Goal: Task Accomplishment & Management: Manage account settings

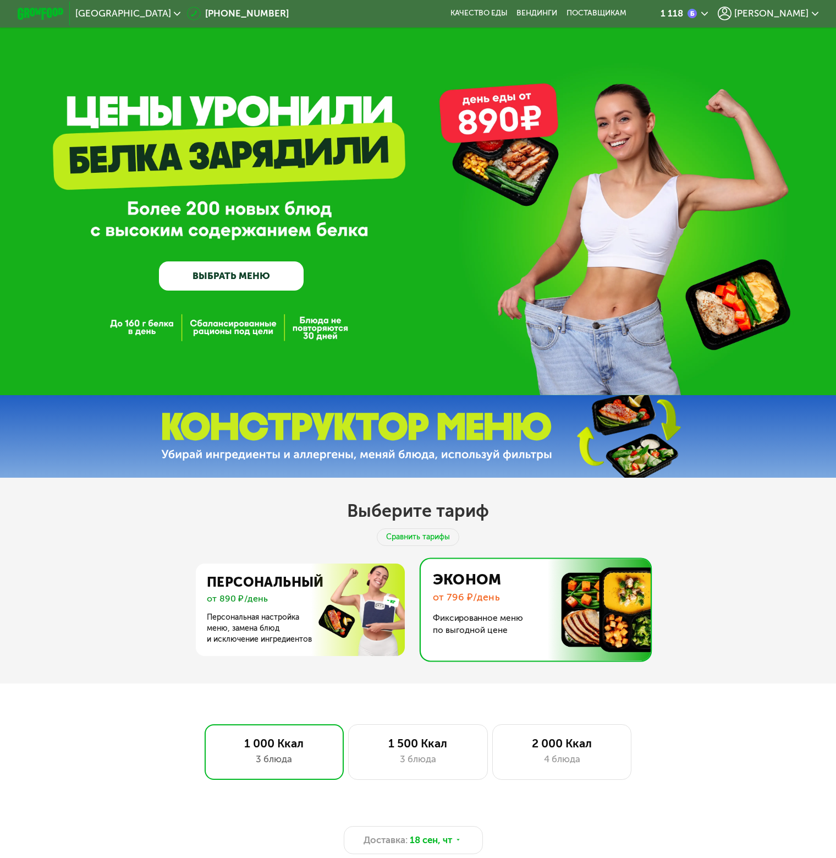
click at [764, 15] on div "[PERSON_NAME]" at bounding box center [768, 14] width 101 height 14
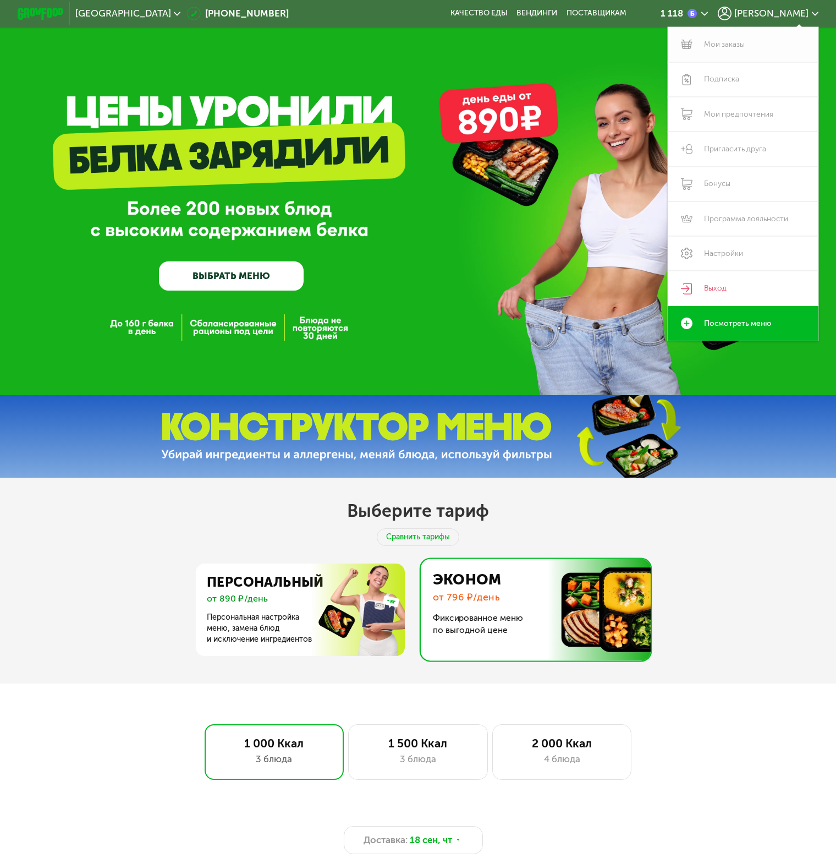
click at [737, 41] on link "Мои заказы" at bounding box center [743, 44] width 151 height 35
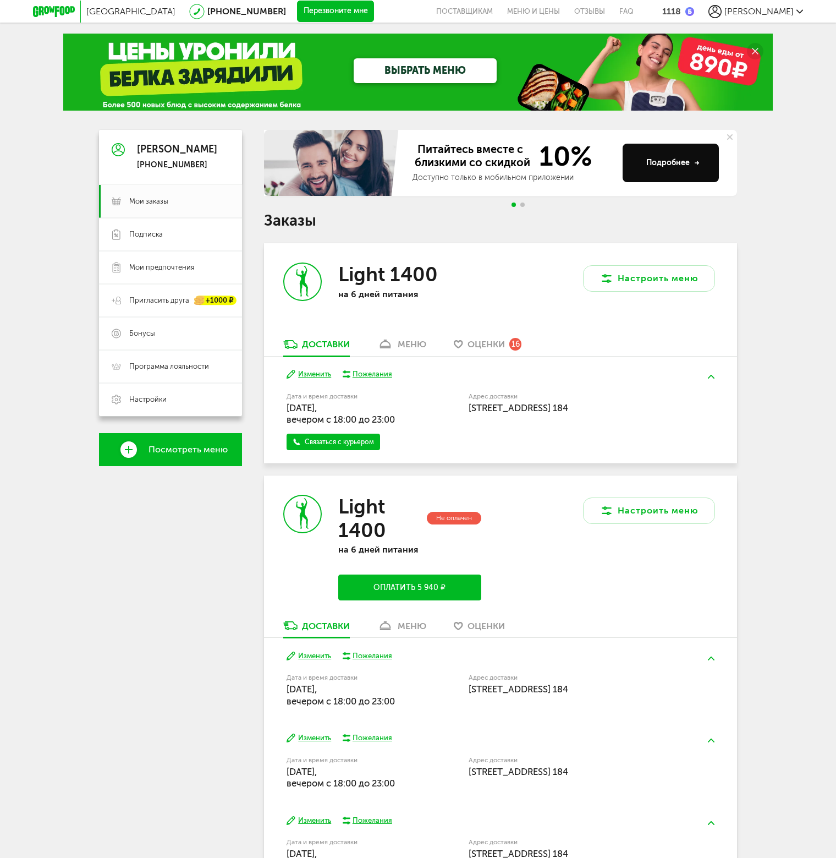
scroll to position [55, 0]
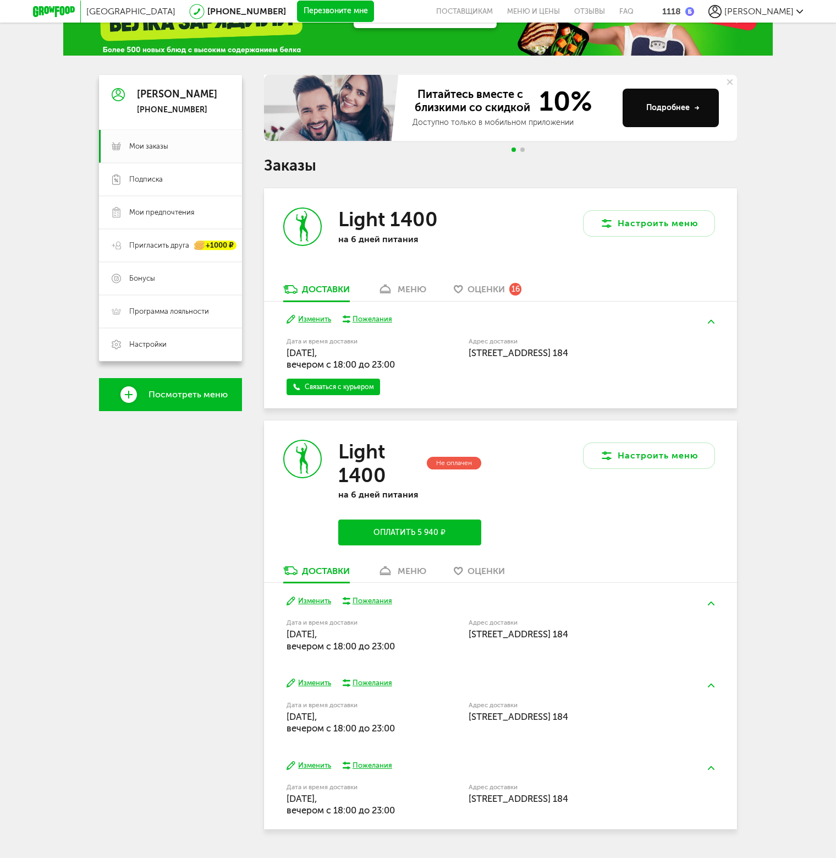
click at [398, 530] on button "Оплатить 5 940 ₽" at bounding box center [409, 532] width 143 height 26
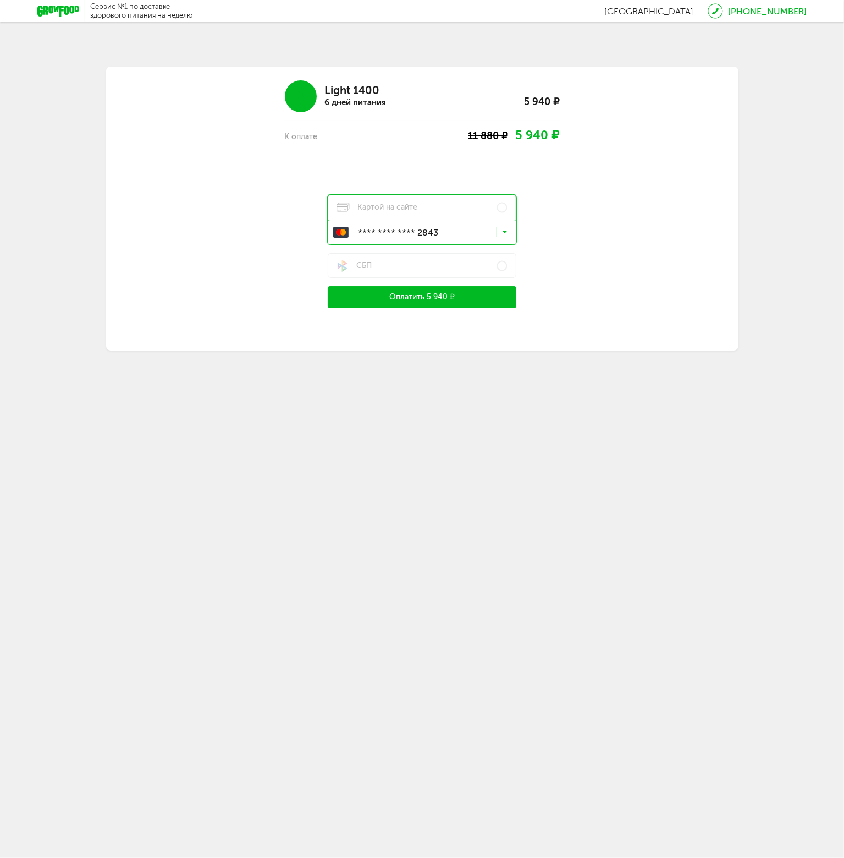
click at [437, 292] on button "Оплатить 5 940 ₽" at bounding box center [422, 297] width 189 height 22
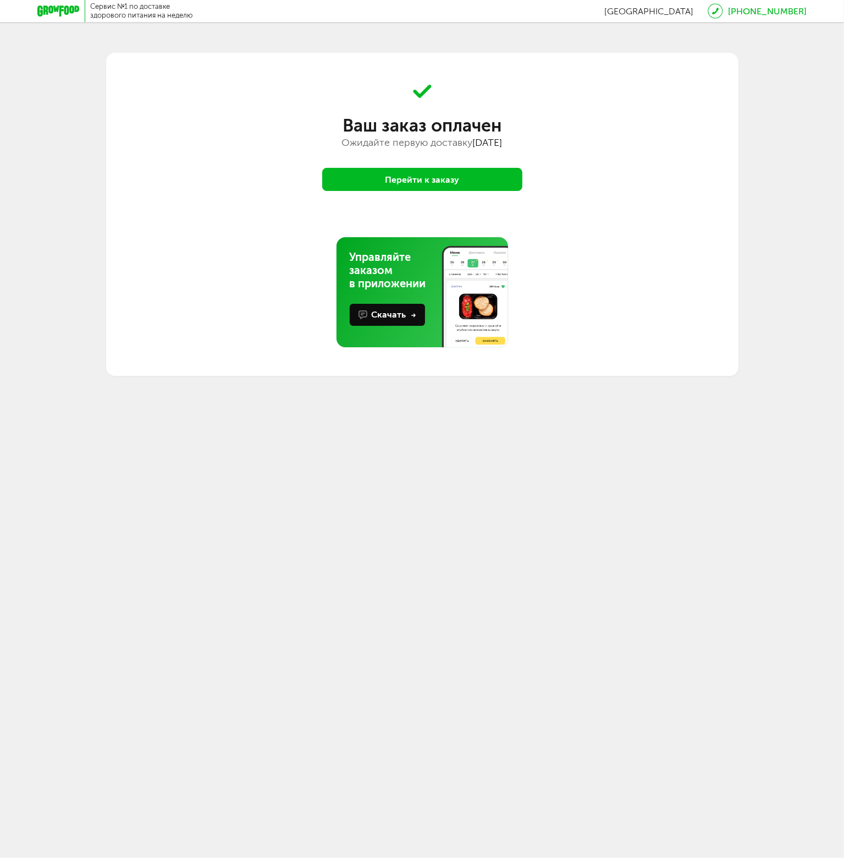
click at [425, 179] on button "Перейти к заказу" at bounding box center [422, 179] width 200 height 23
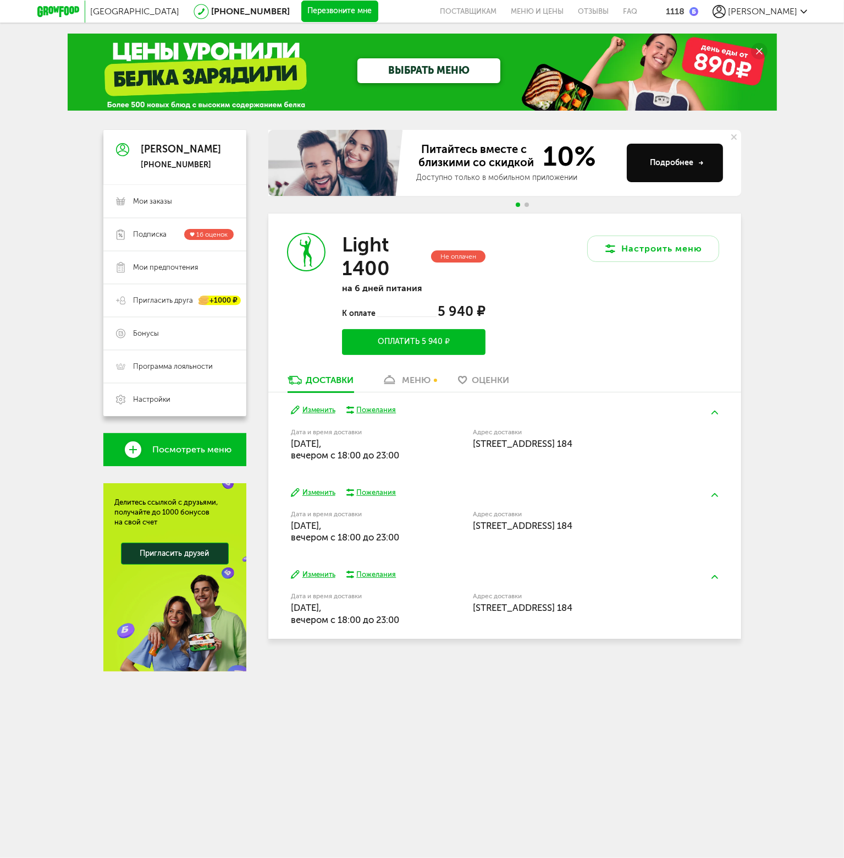
click at [401, 382] on link "меню" at bounding box center [406, 383] width 60 height 18
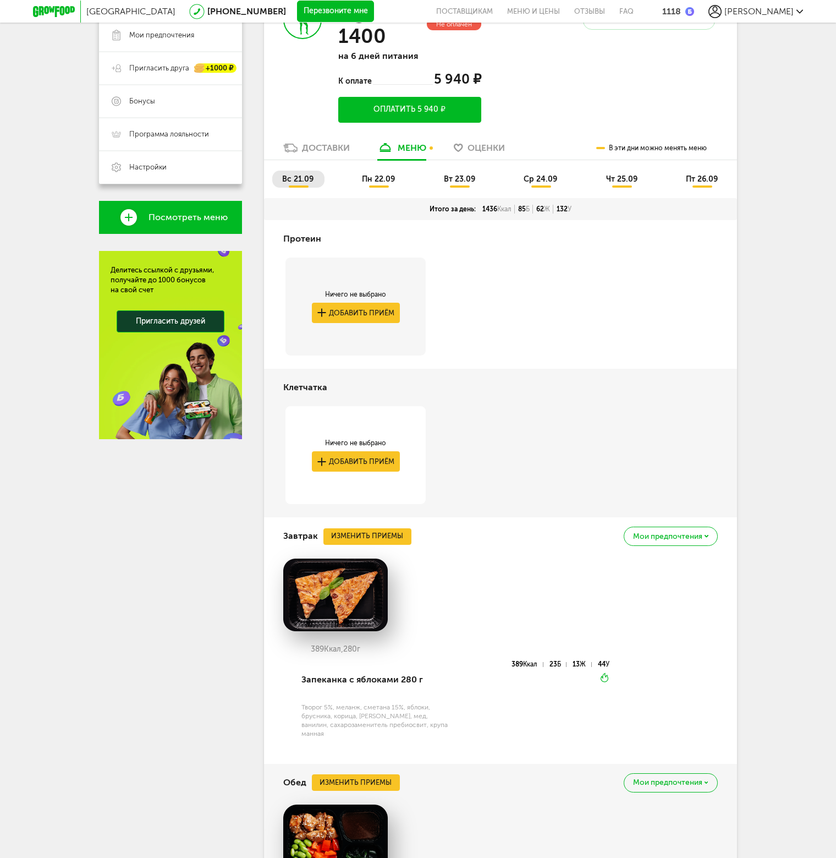
scroll to position [287, 0]
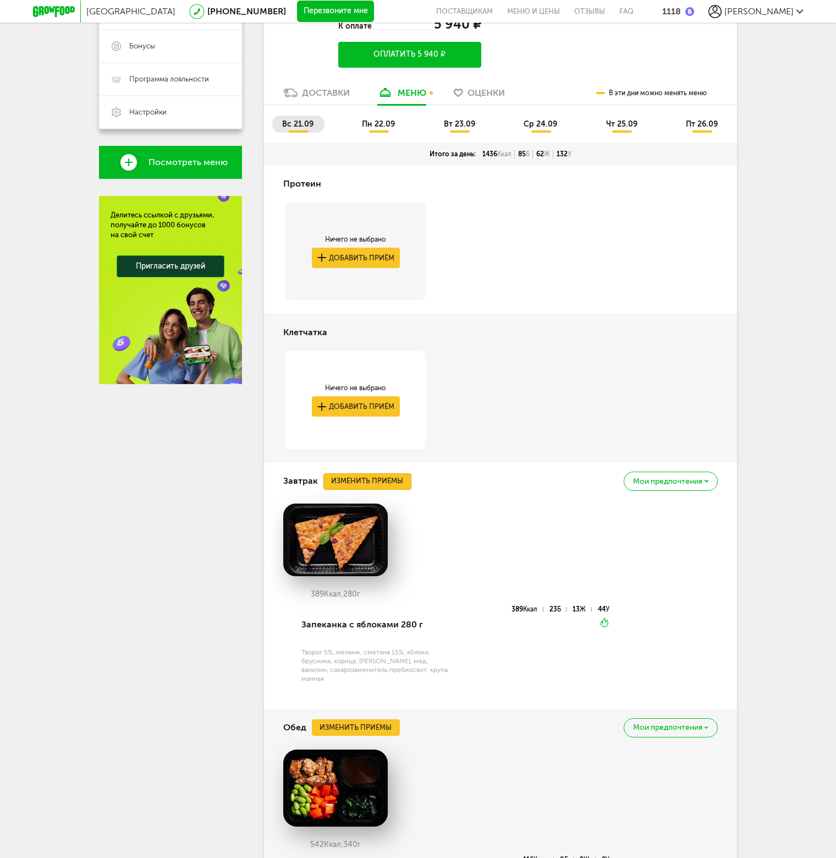
click at [375, 479] on button "Изменить приемы" at bounding box center [367, 481] width 88 height 17
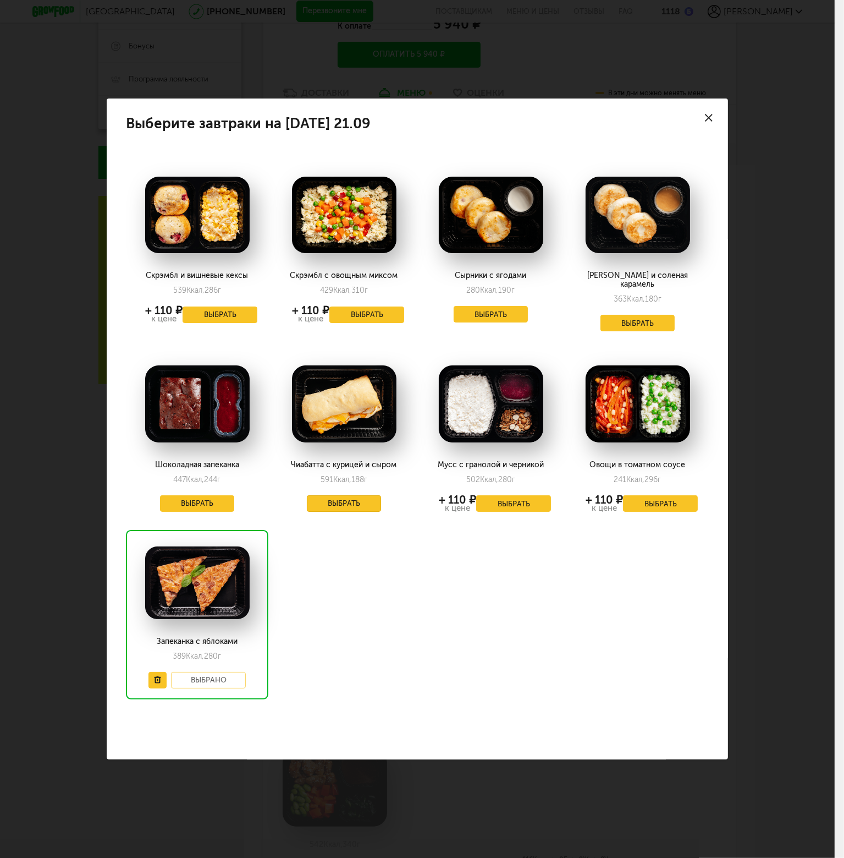
click at [352, 496] on button "Выбрать" at bounding box center [344, 503] width 75 height 17
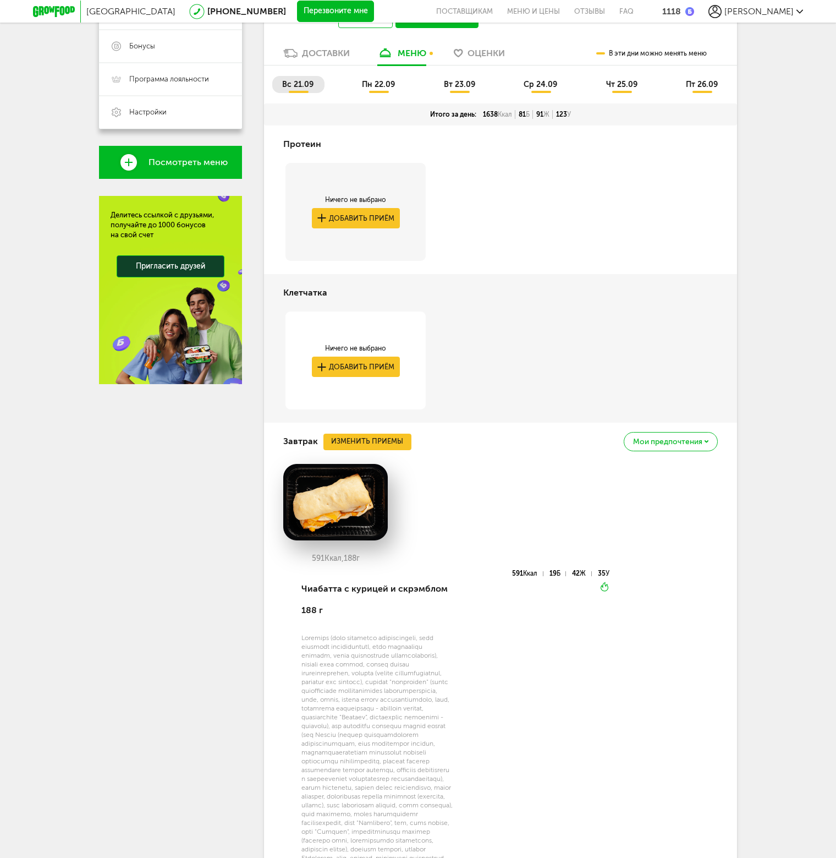
scroll to position [12, 0]
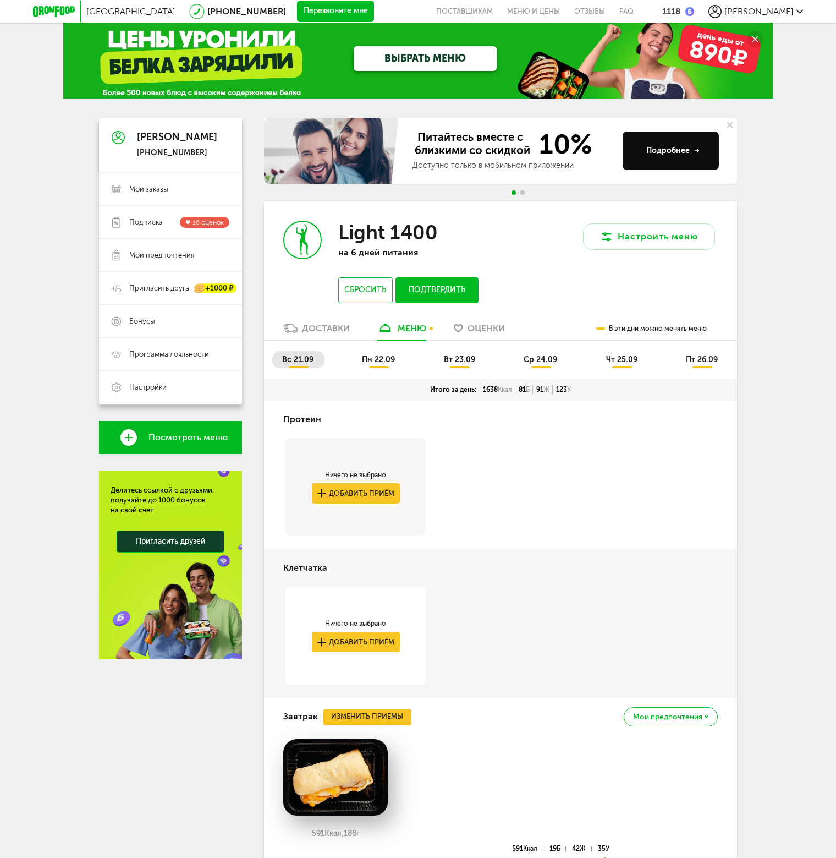
click at [389, 363] on span "пн 22.09" at bounding box center [378, 359] width 33 height 9
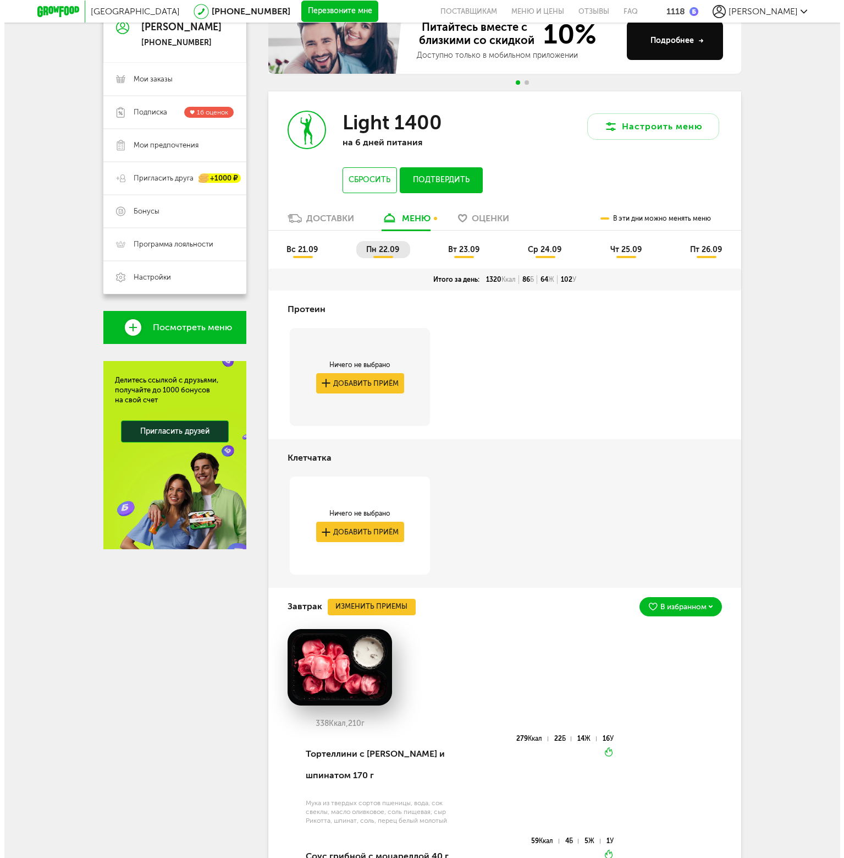
scroll to position [177, 0]
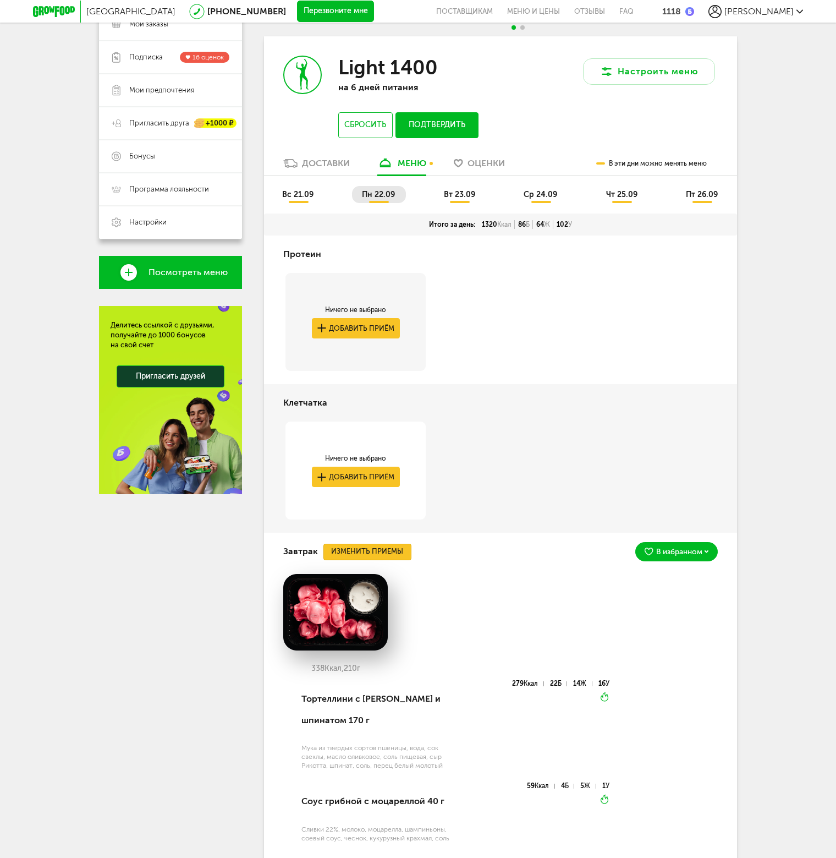
click at [383, 552] on button "Изменить приемы" at bounding box center [367, 551] width 88 height 17
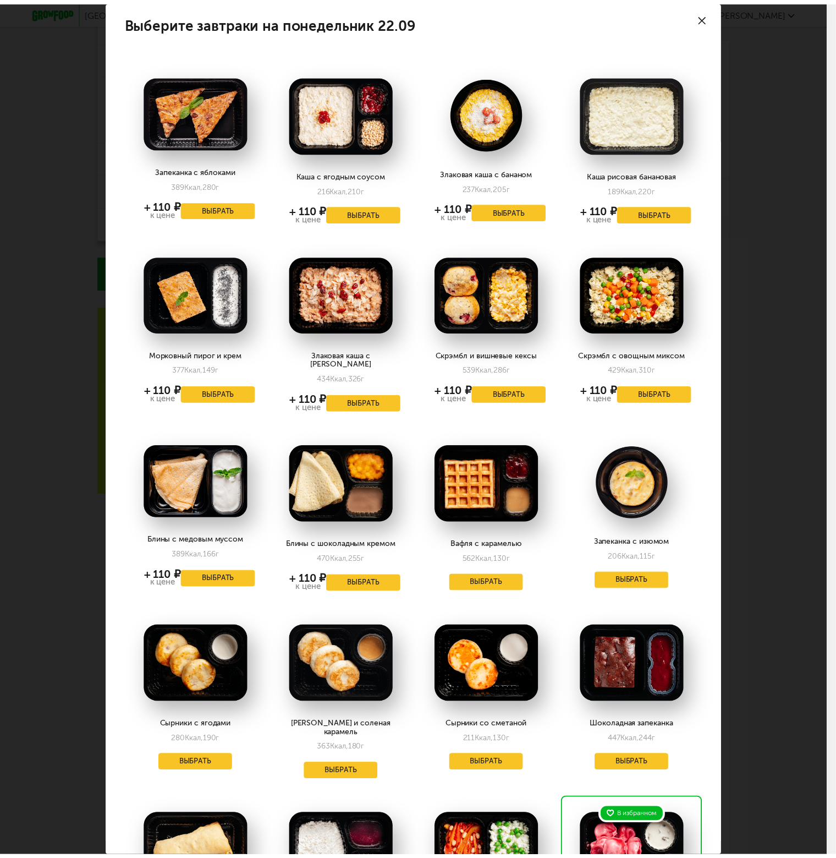
scroll to position [0, 0]
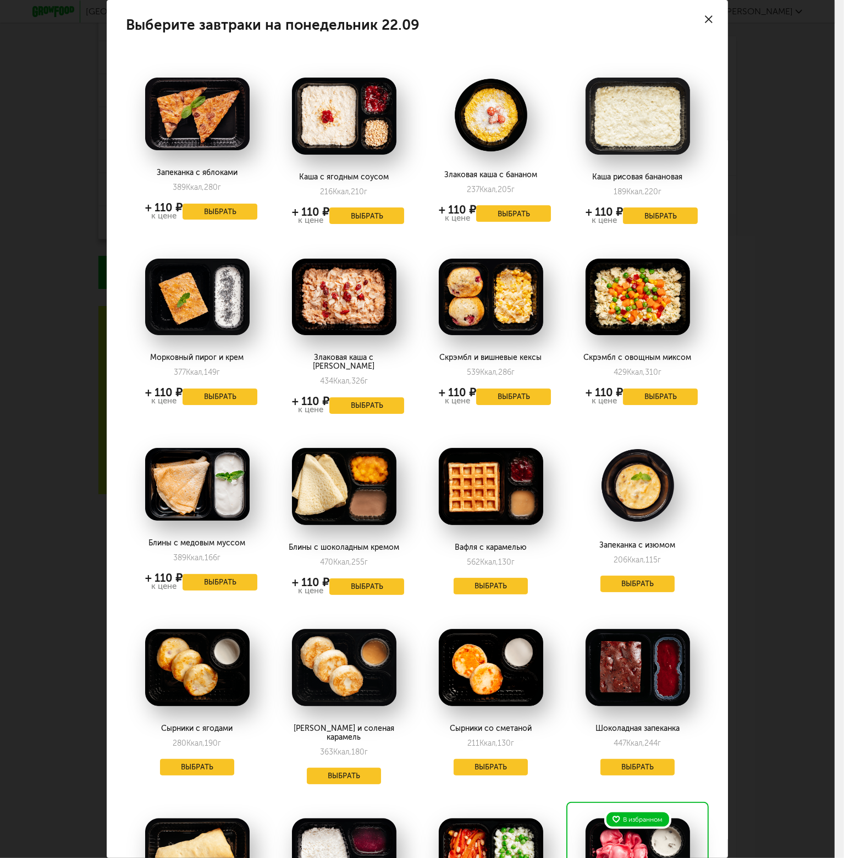
click at [695, 21] on div at bounding box center [709, 19] width 39 height 39
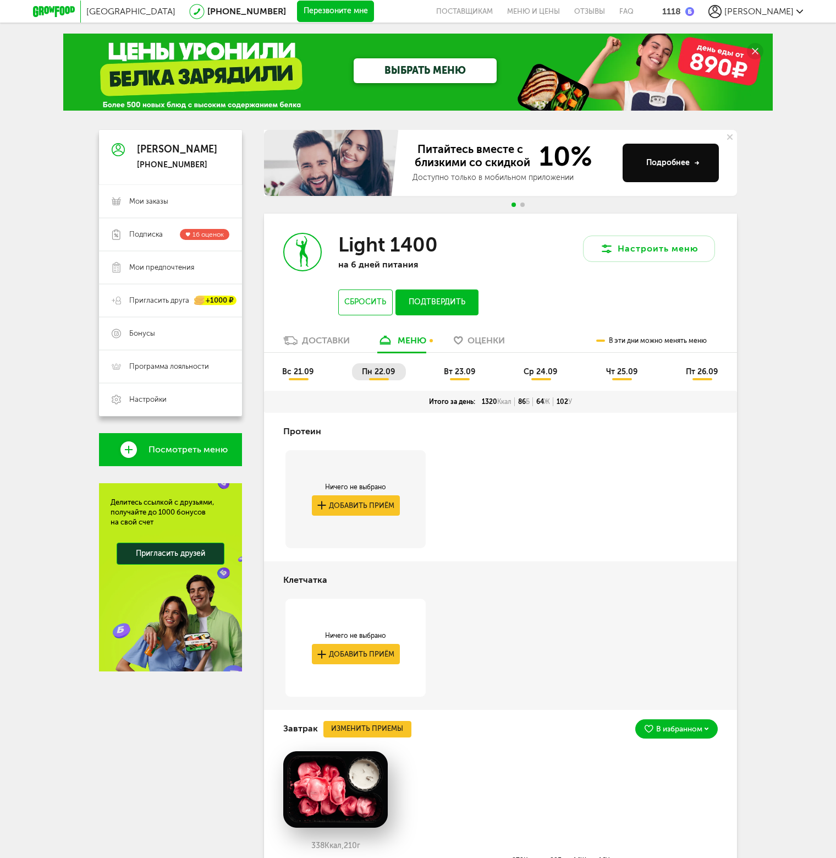
click at [447, 366] on li "вт 23.09" at bounding box center [460, 371] width 52 height 17
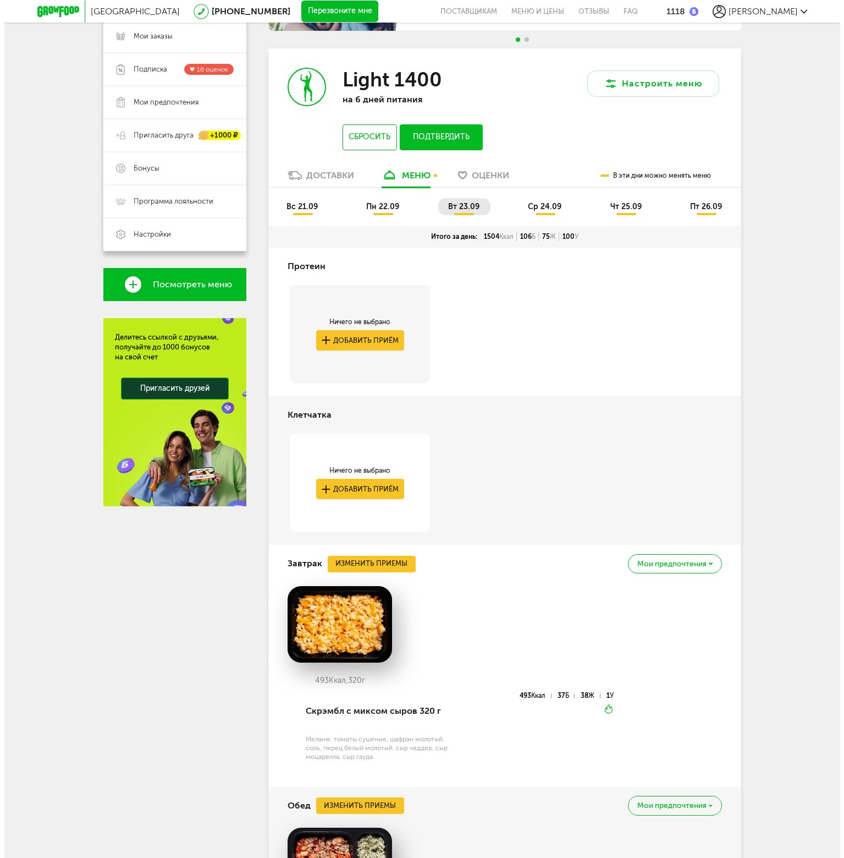
scroll to position [275, 0]
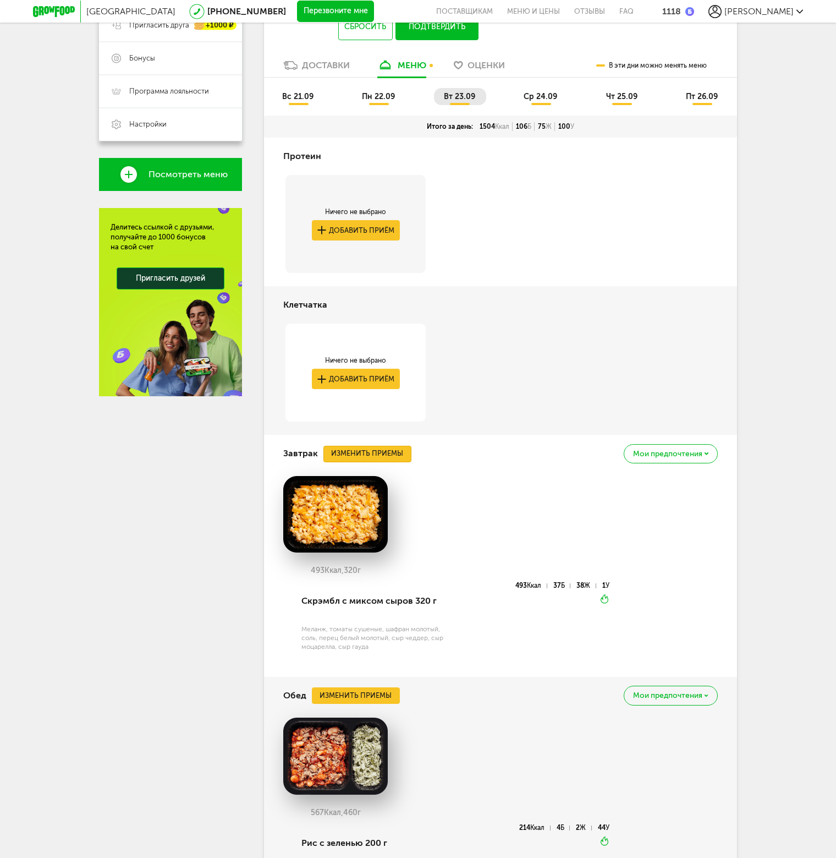
click at [369, 459] on button "Изменить приемы" at bounding box center [367, 454] width 88 height 17
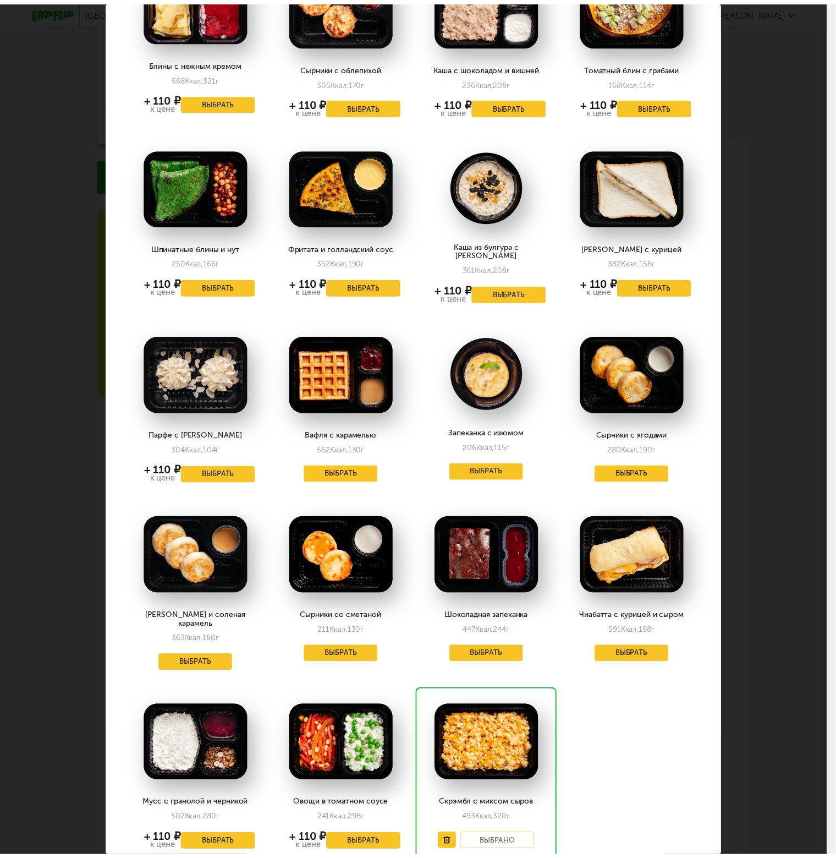
scroll to position [165, 0]
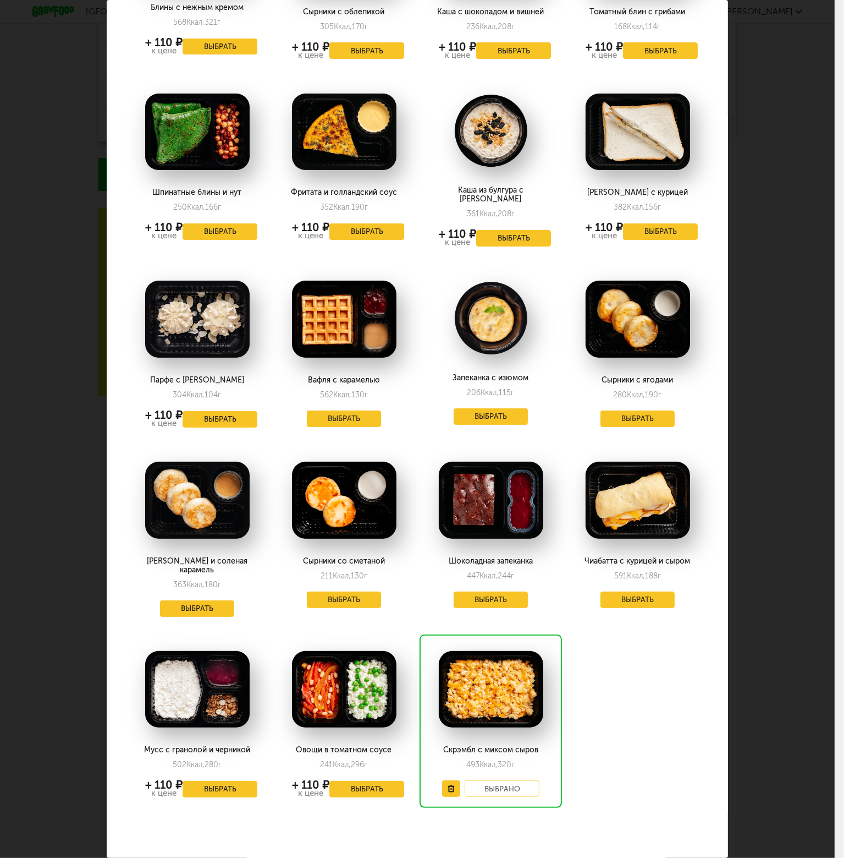
click at [746, 314] on div "Выберите завтраки на [DATE] 23.09 Блины с нежным кремом 568 Ккал, 321 г + 110 ₽…" at bounding box center [417, 429] width 835 height 858
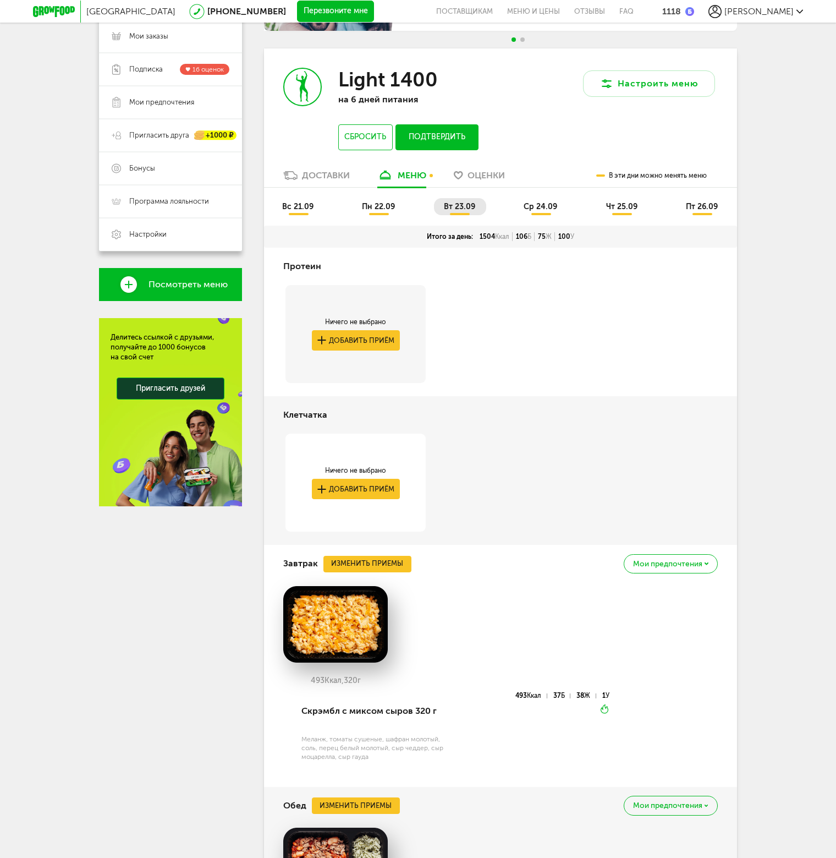
scroll to position [0, 0]
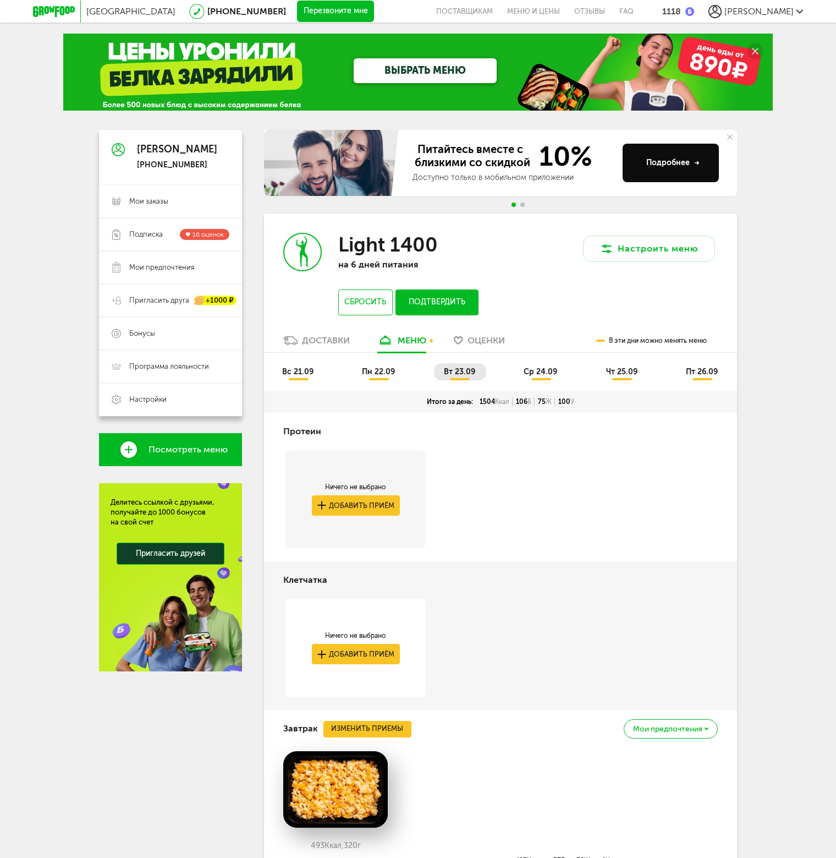
click at [545, 369] on span "ср 24.09" at bounding box center [541, 371] width 34 height 9
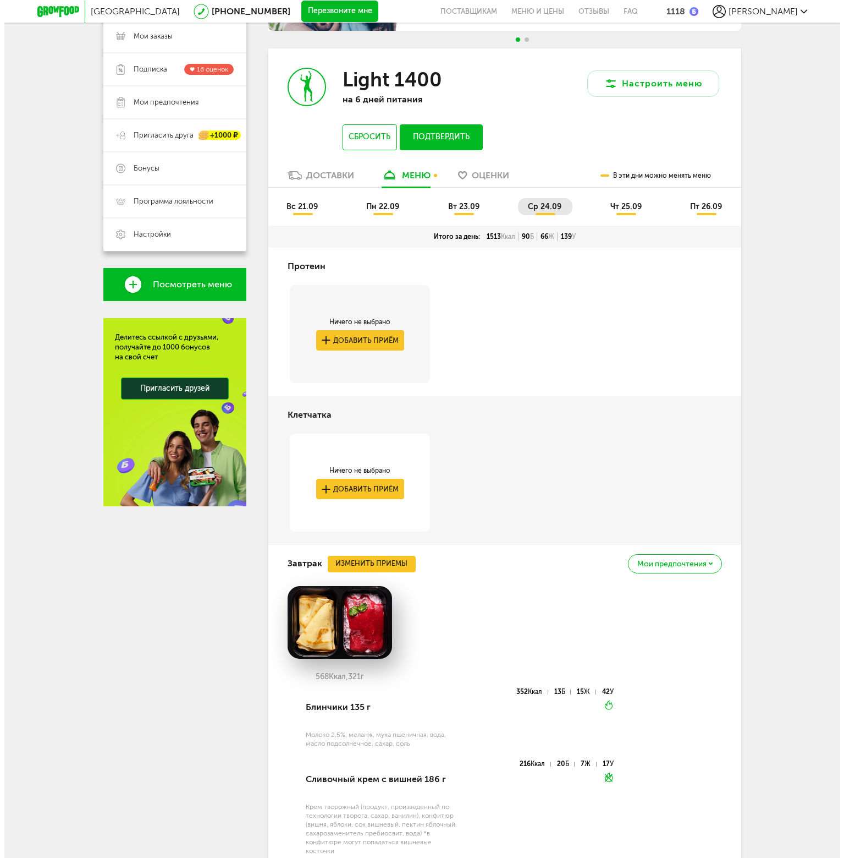
scroll to position [220, 0]
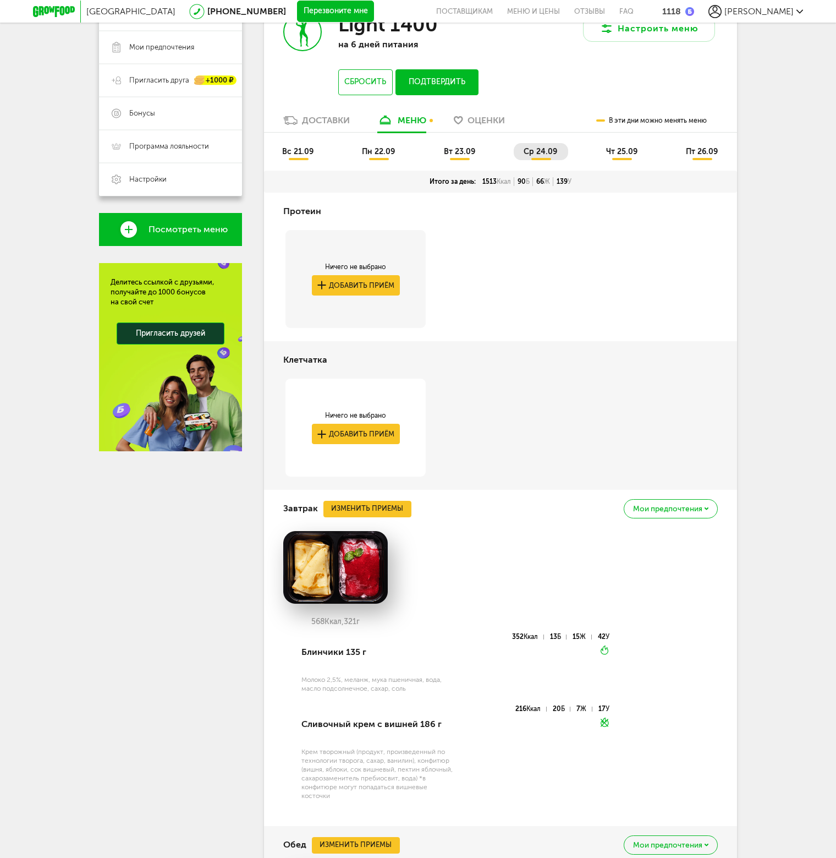
click at [371, 519] on div "Завтрак Изменить приемы Мои предпочтения" at bounding box center [500, 508] width 435 height 37
click at [371, 510] on button "Изменить приемы" at bounding box center [367, 509] width 88 height 17
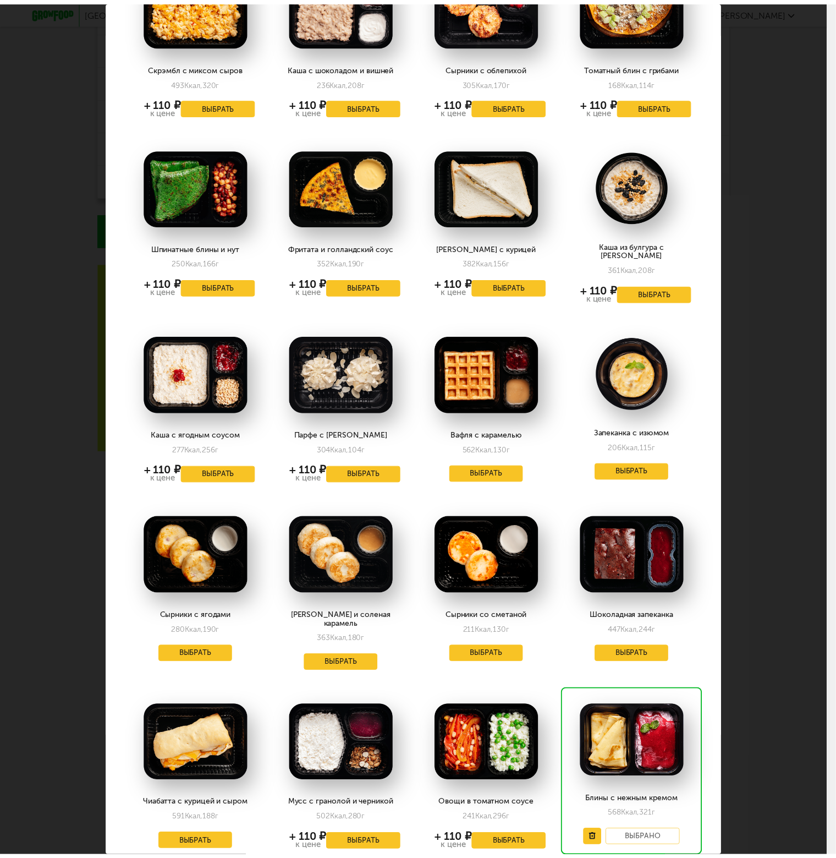
scroll to position [165, 0]
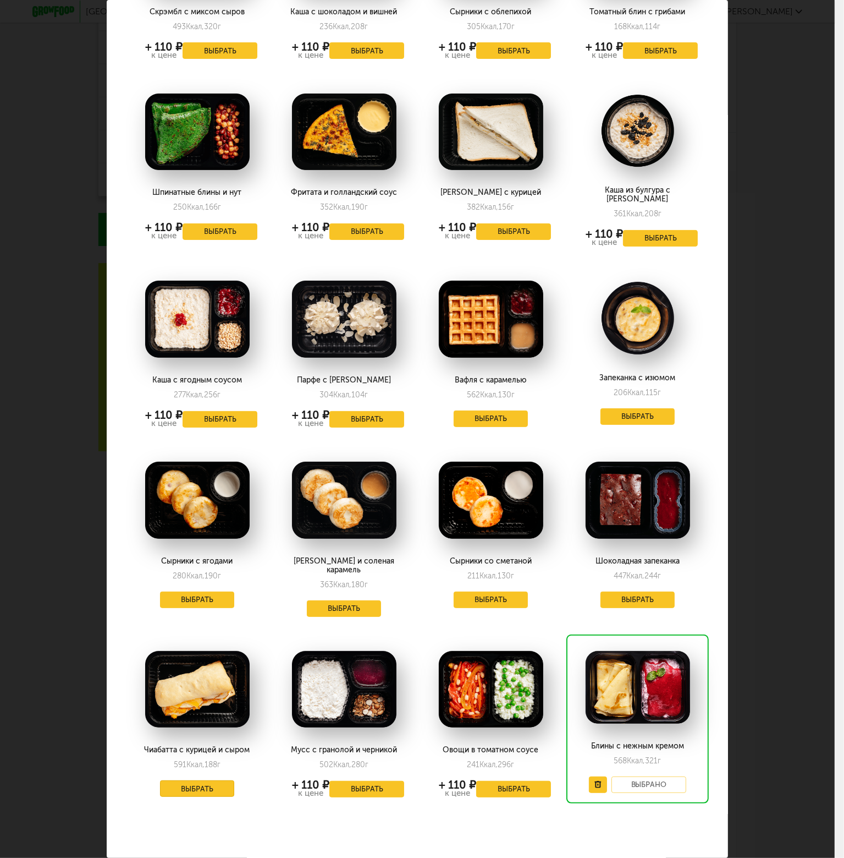
click at [183, 780] on button "Выбрать" at bounding box center [197, 788] width 75 height 17
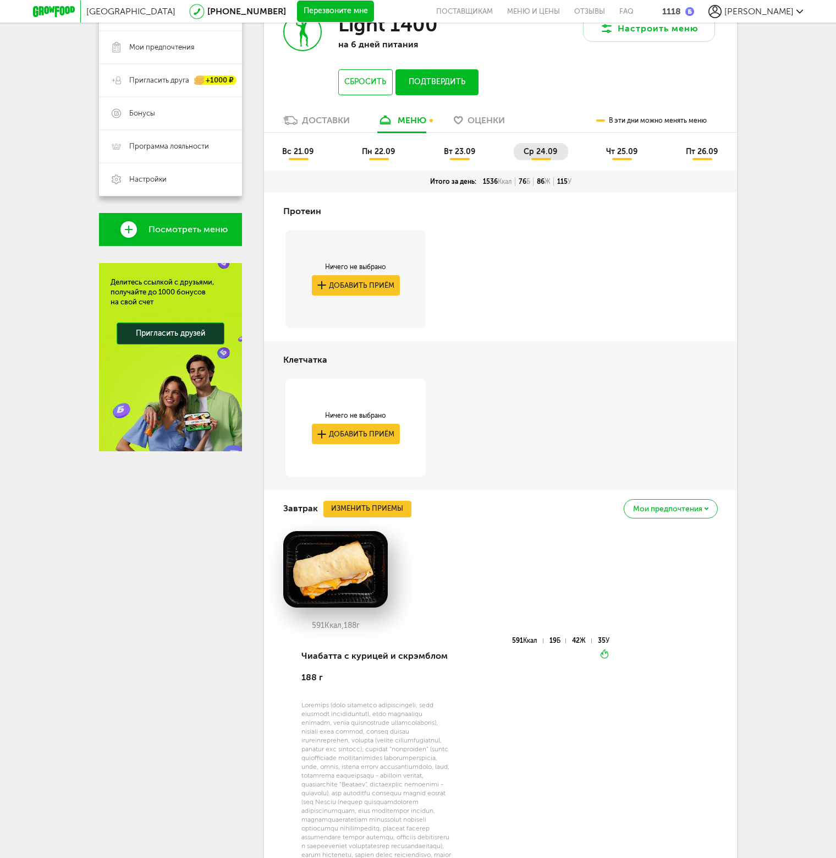
scroll to position [0, 0]
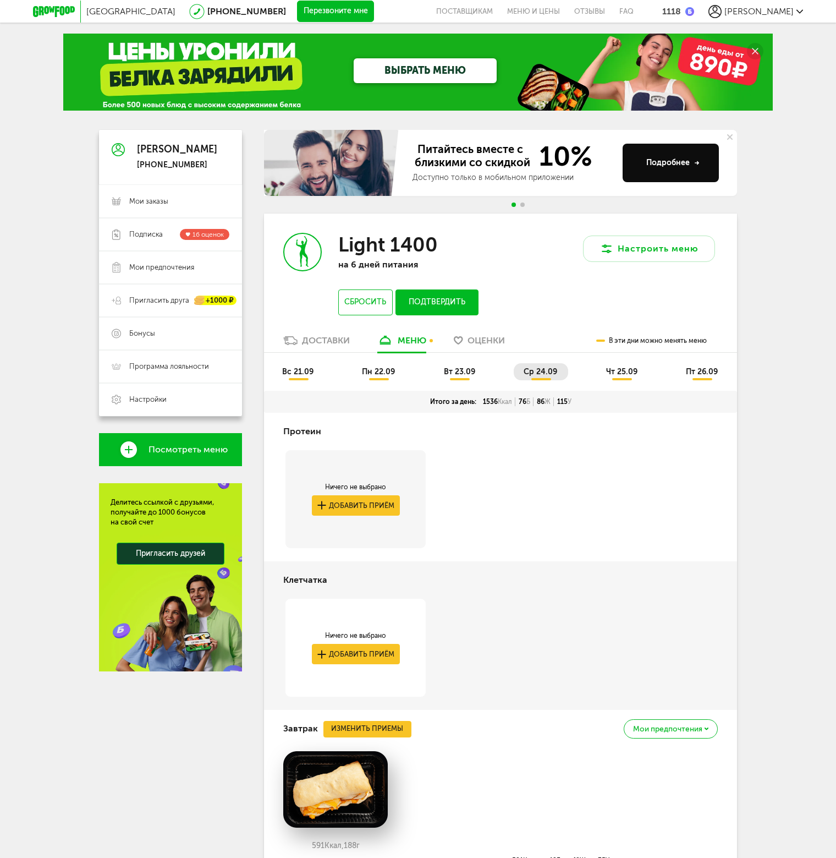
click at [540, 378] on li "ср 24.09" at bounding box center [541, 371] width 54 height 17
click at [623, 367] on span "чт 25.09" at bounding box center [621, 371] width 31 height 9
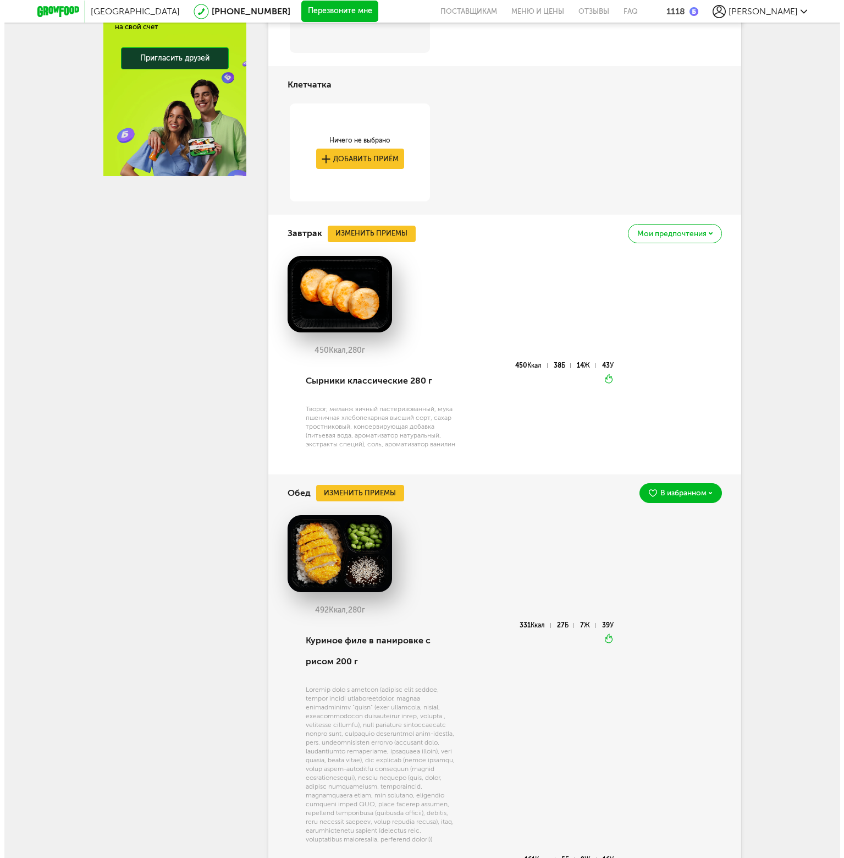
scroll to position [275, 0]
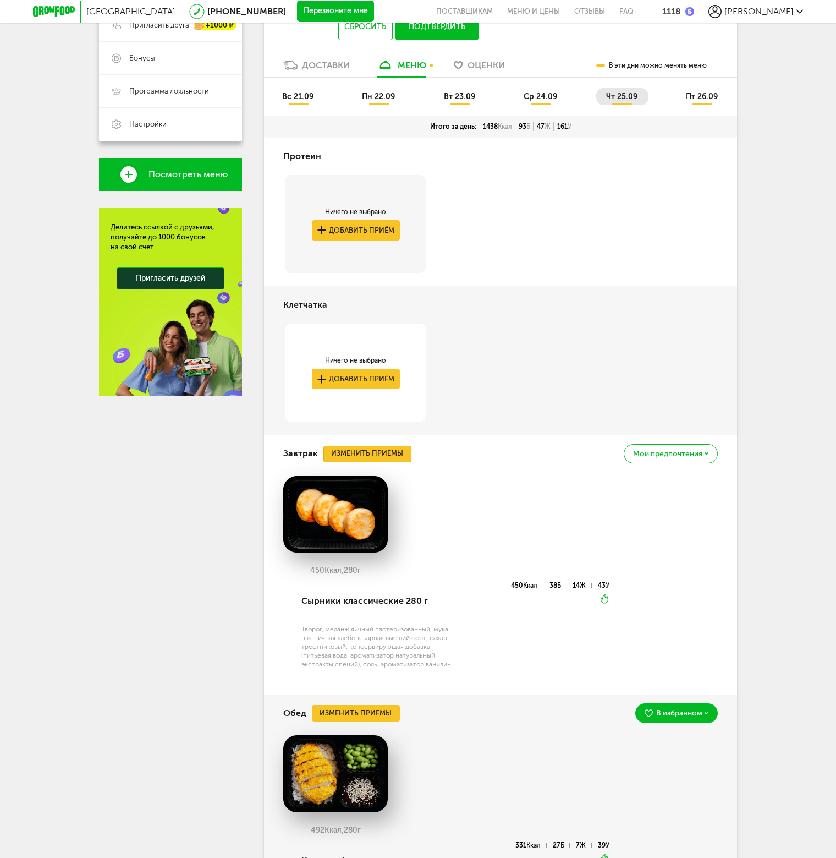
click at [372, 453] on button "Изменить приемы" at bounding box center [367, 454] width 88 height 17
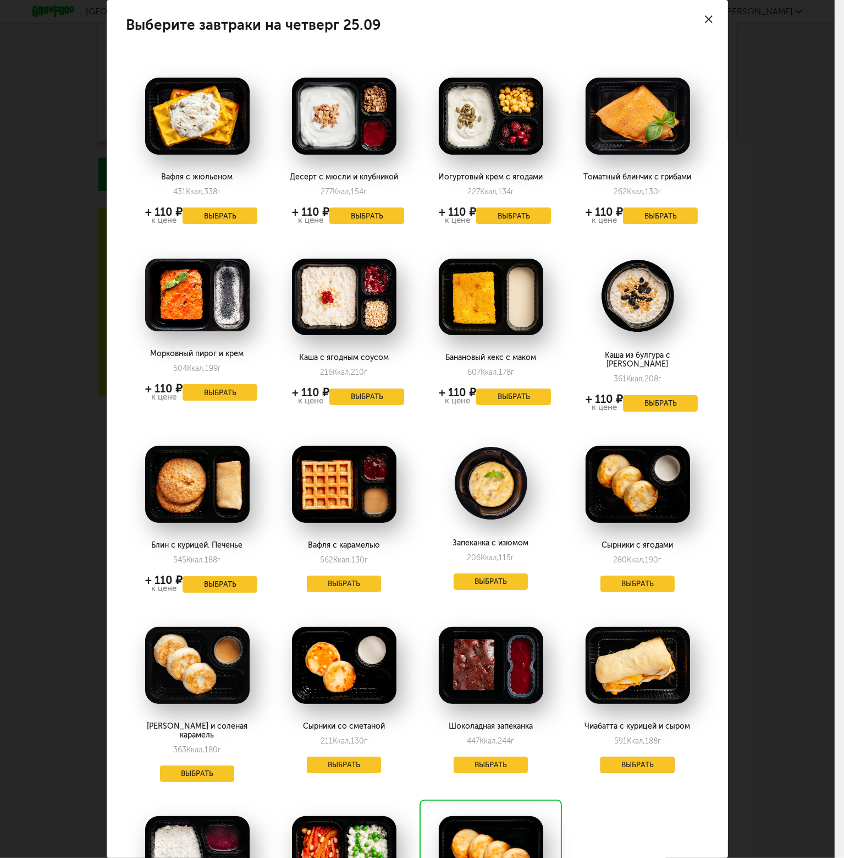
click at [644, 761] on button "Выбрать" at bounding box center [638, 764] width 75 height 17
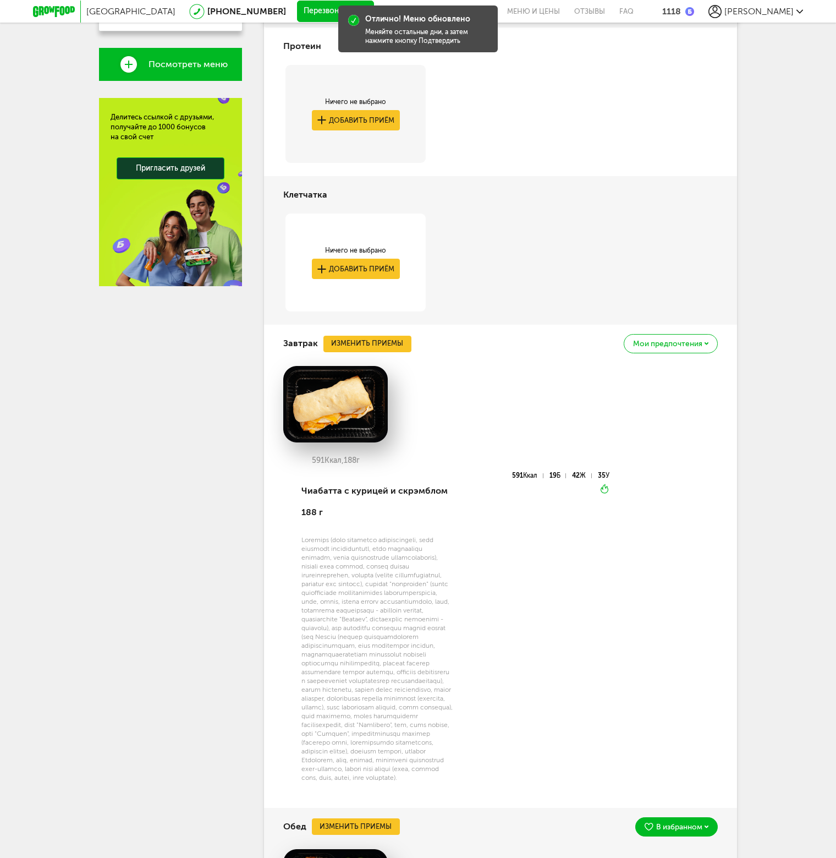
scroll to position [55, 0]
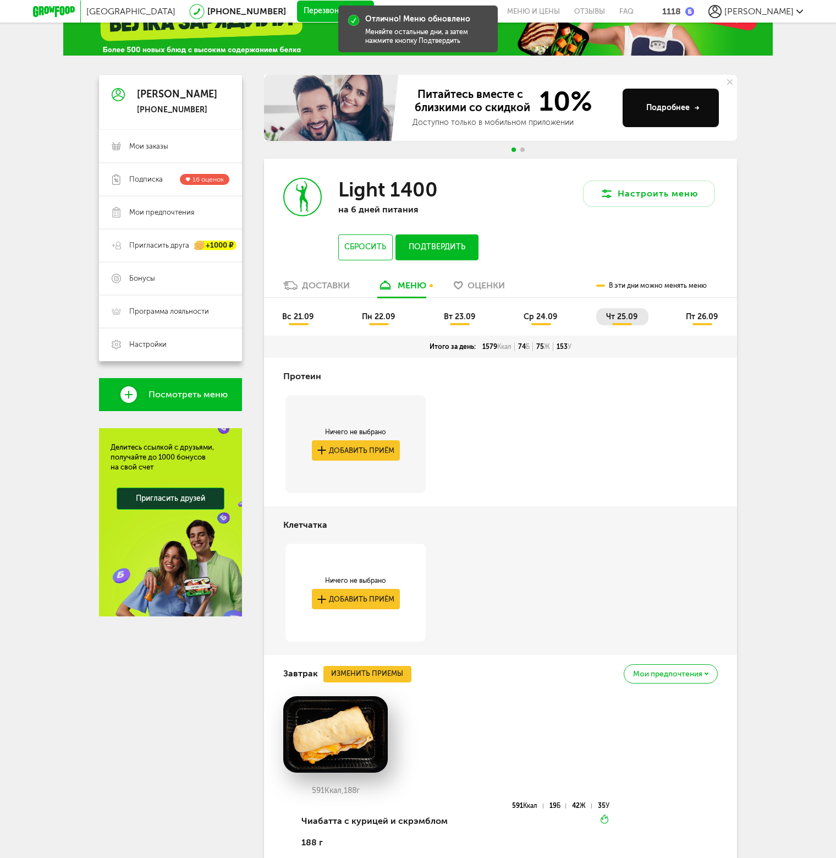
click at [693, 314] on span "пт 26.09" at bounding box center [702, 316] width 32 height 9
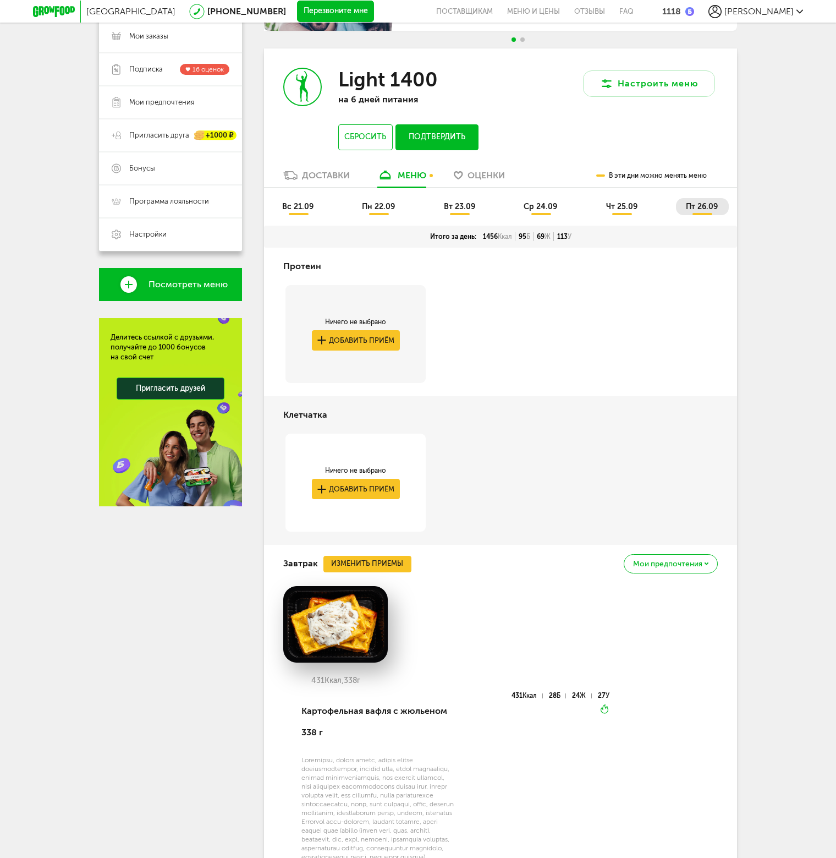
scroll to position [0, 0]
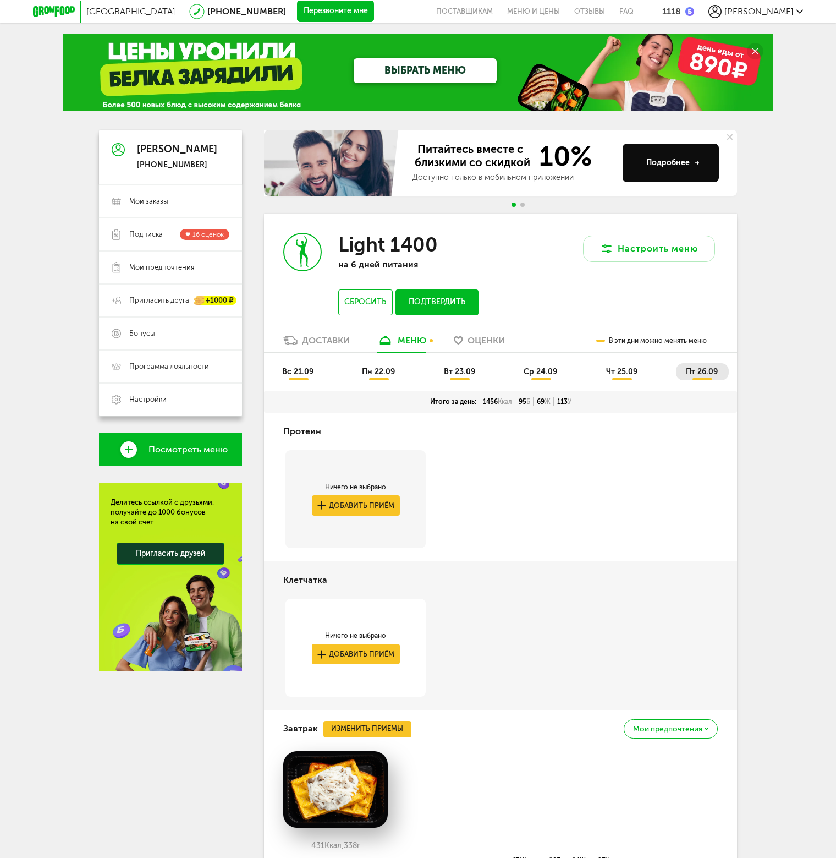
click at [279, 367] on li "вс 21.09" at bounding box center [298, 371] width 52 height 17
click at [372, 371] on span "пн 22.09" at bounding box center [378, 371] width 33 height 9
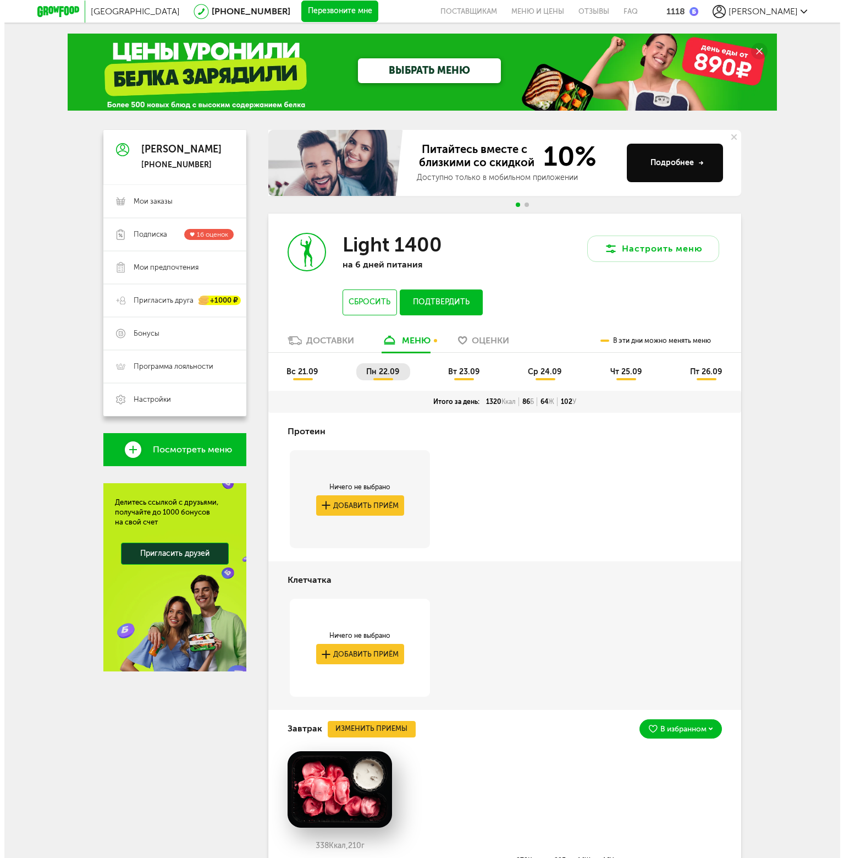
scroll to position [220, 0]
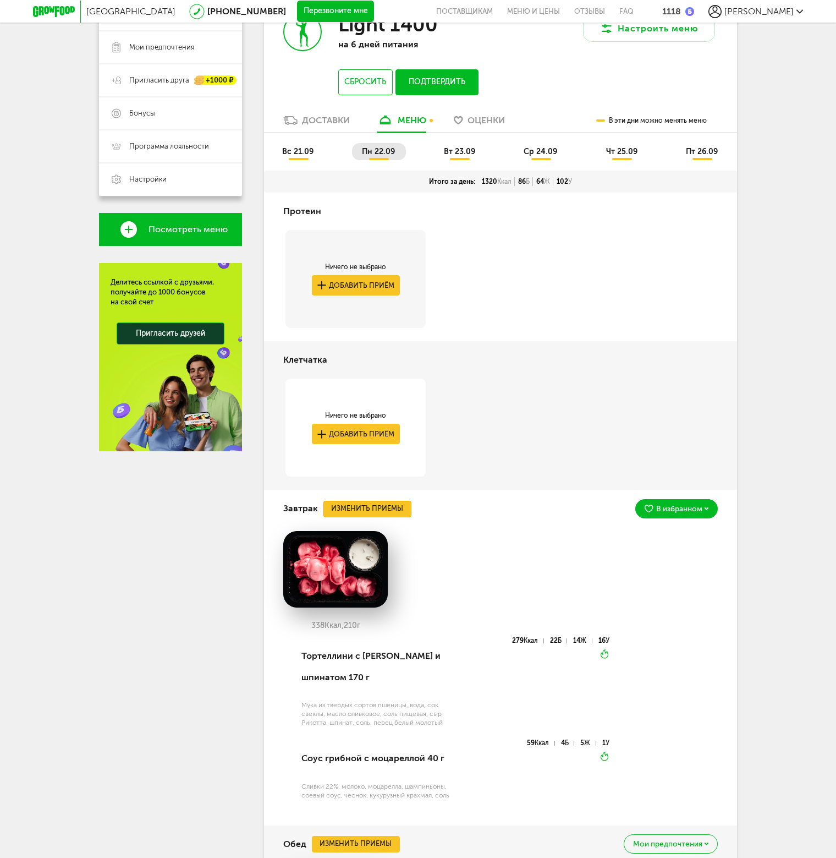
click at [366, 509] on button "Изменить приемы" at bounding box center [367, 509] width 88 height 17
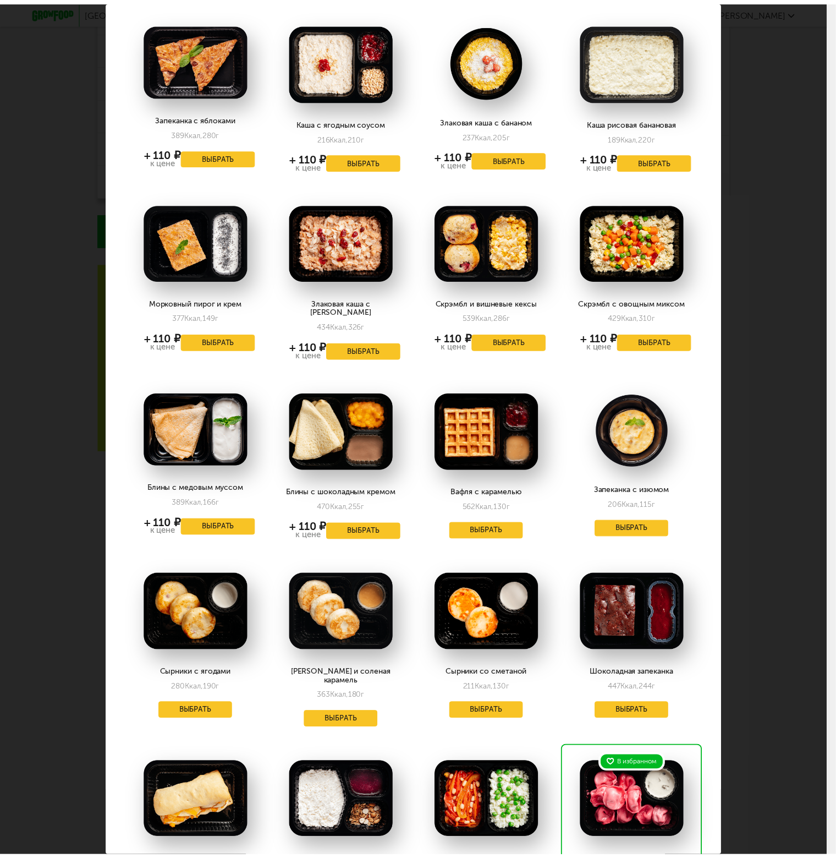
scroll to position [110, 0]
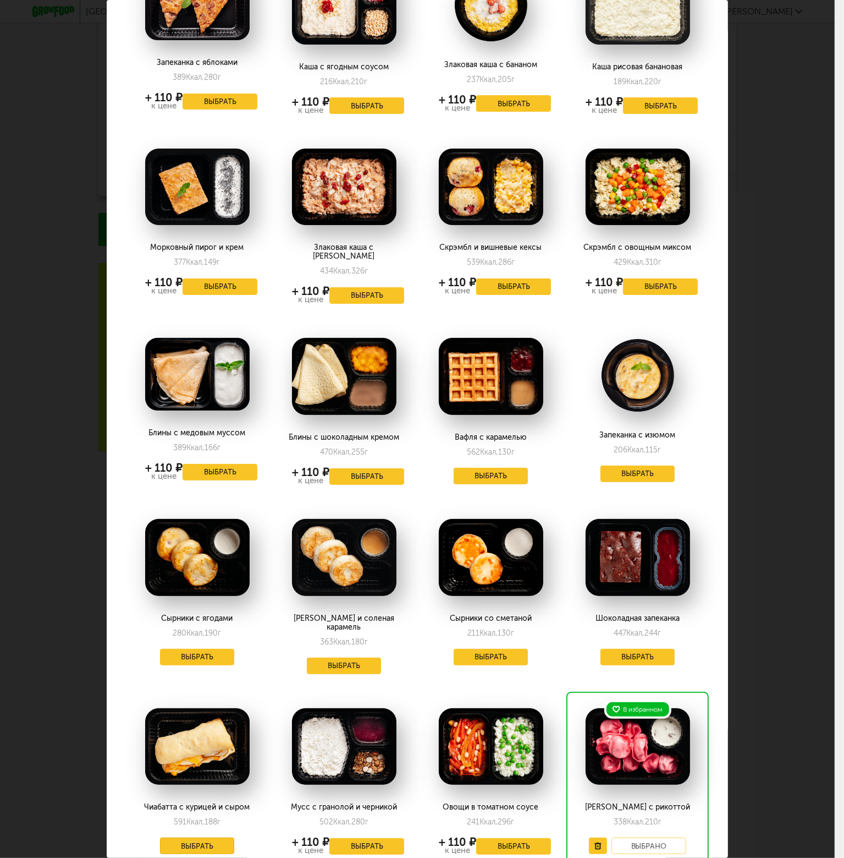
click at [197, 837] on button "Выбрать" at bounding box center [197, 845] width 75 height 17
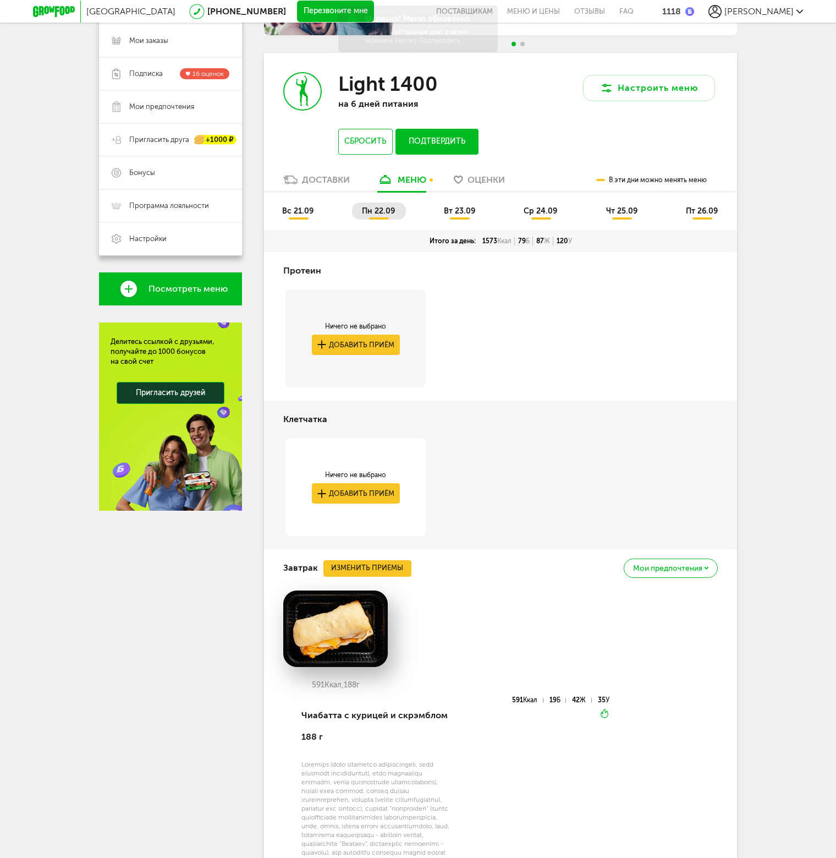
scroll to position [0, 0]
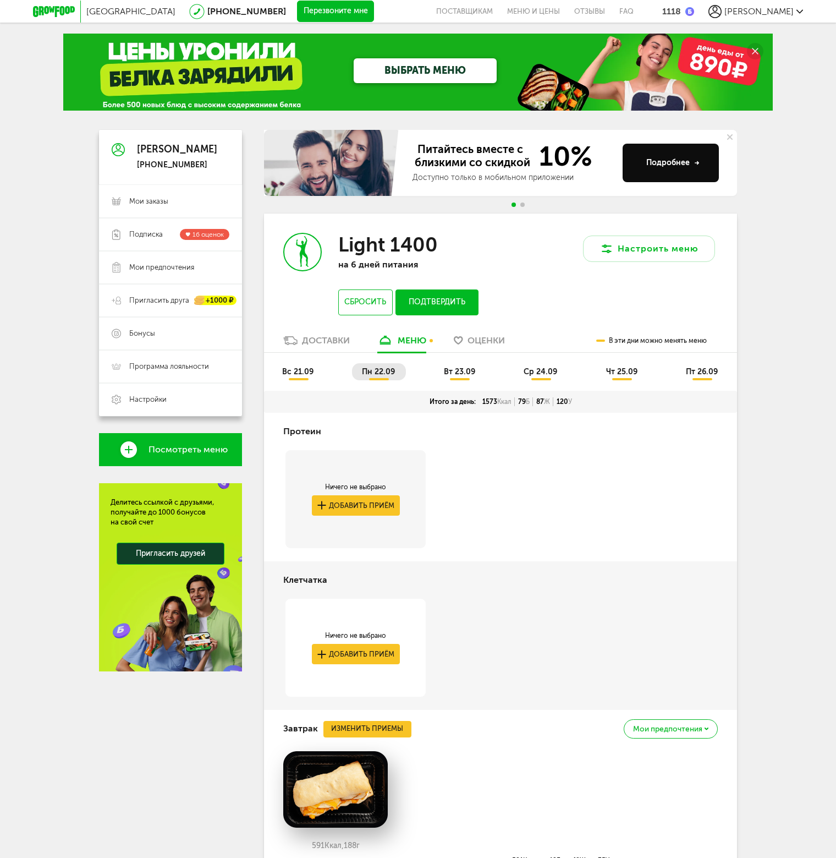
click at [440, 306] on button "Подтвердить" at bounding box center [437, 302] width 83 height 26
click at [168, 235] on span "Подписка 16 оценок" at bounding box center [179, 234] width 100 height 11
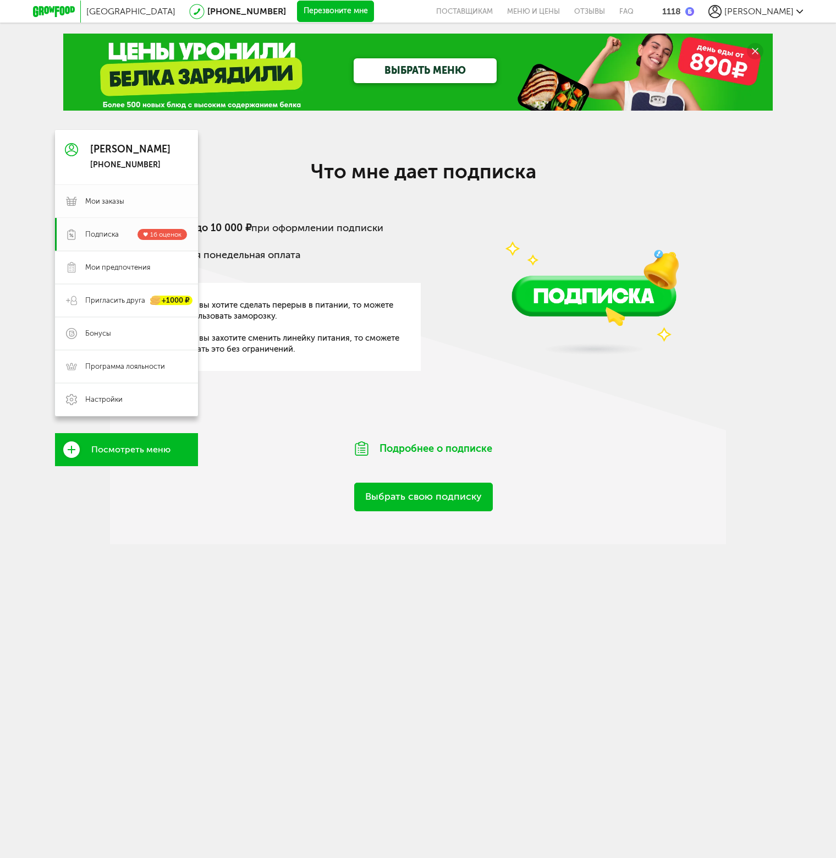
click at [92, 201] on span "Мои заказы" at bounding box center [104, 201] width 39 height 10
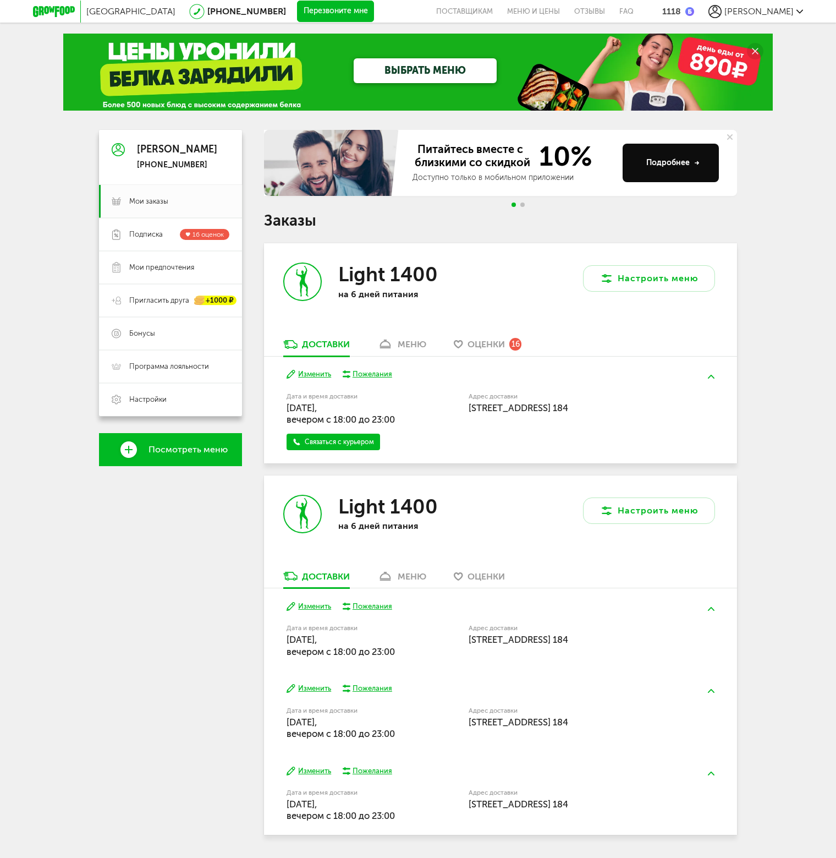
scroll to position [33, 0]
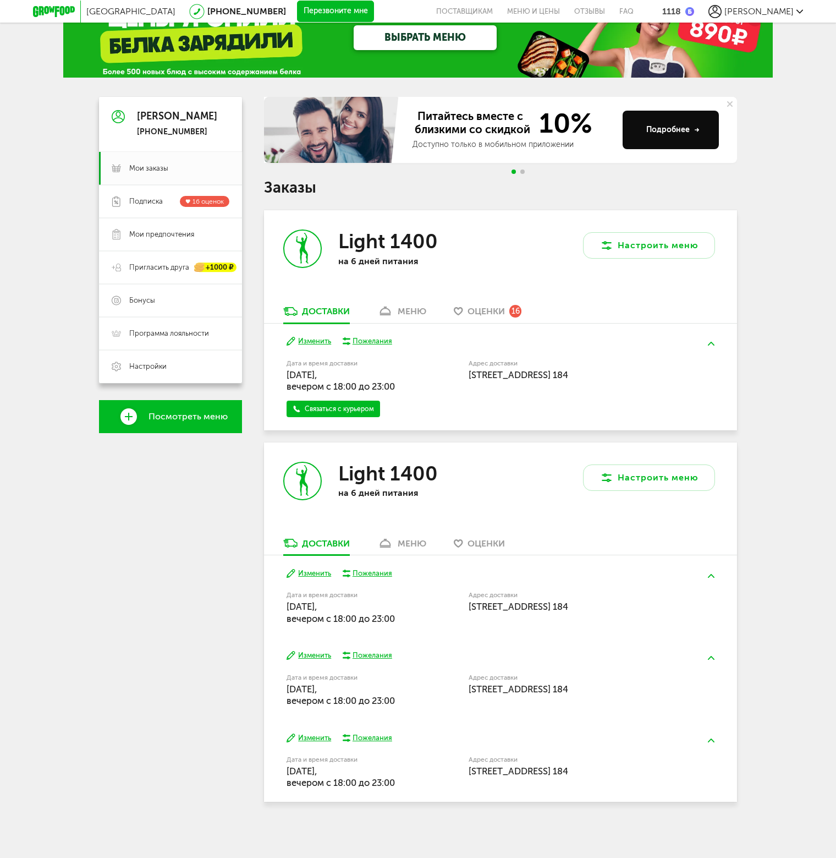
click at [515, 305] on div "Оценки 16" at bounding box center [495, 311] width 54 height 12
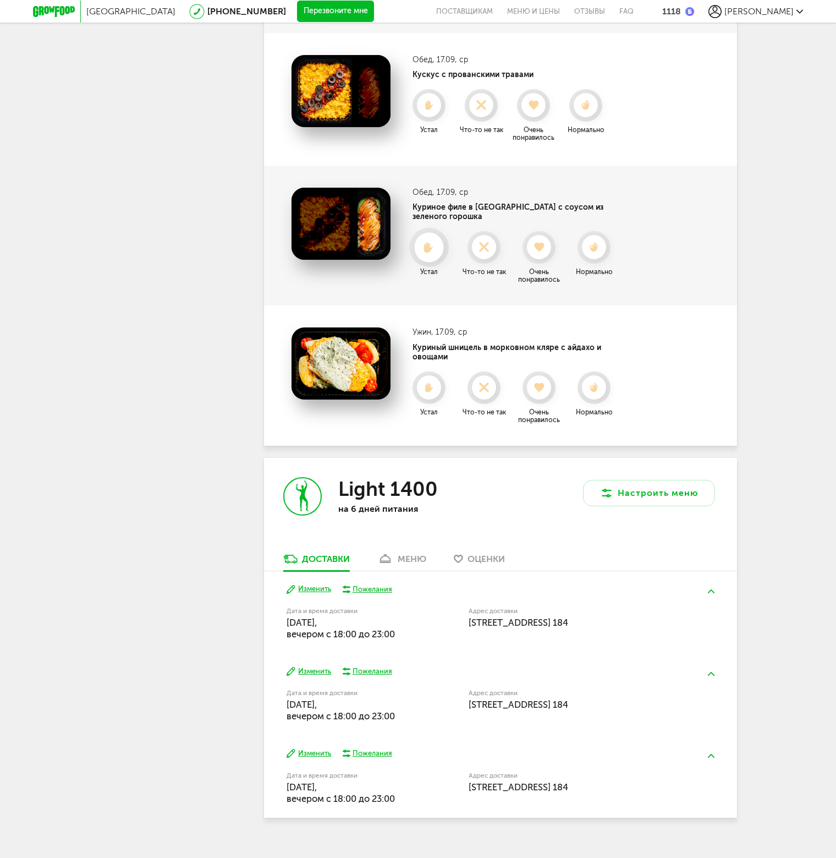
scroll to position [1853, 0]
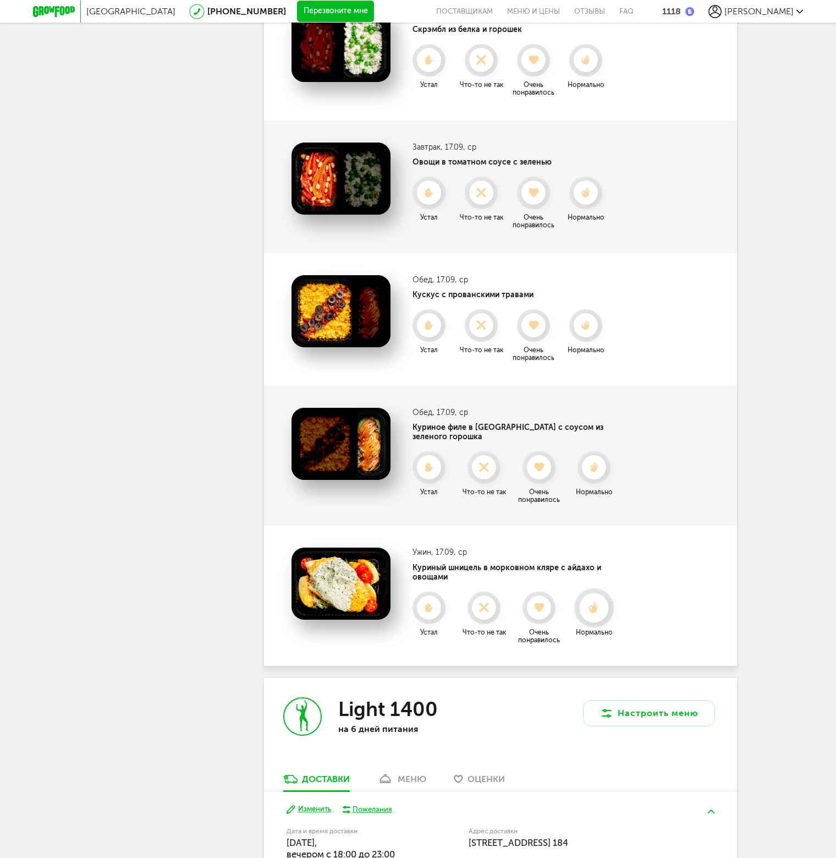
click at [592, 601] on icon at bounding box center [593, 607] width 29 height 12
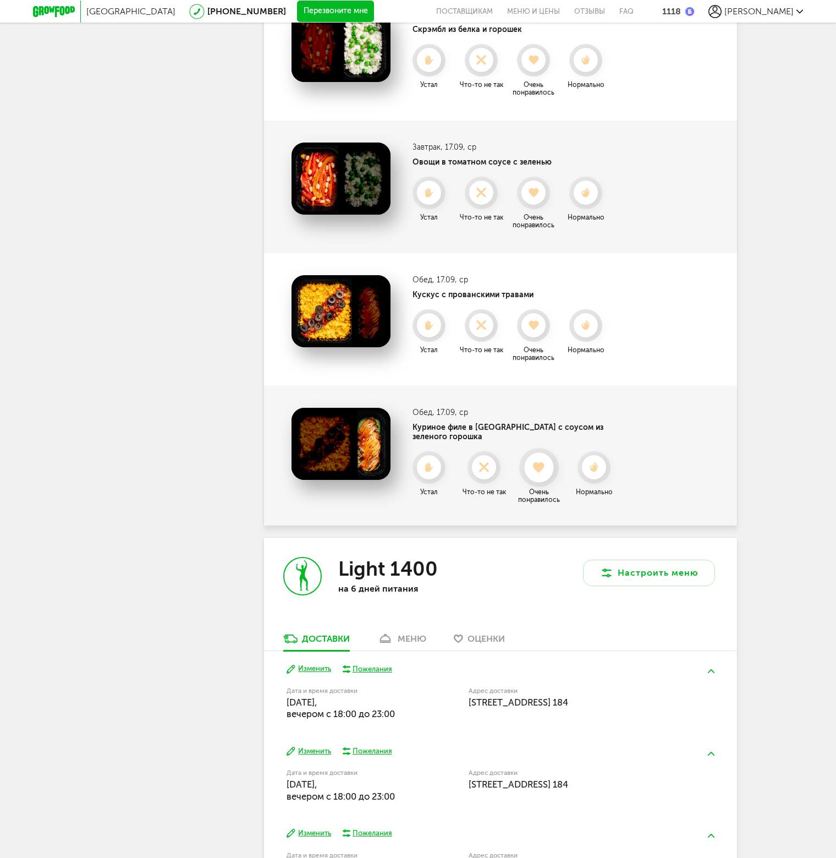
click at [541, 462] on use at bounding box center [540, 467] width 12 height 11
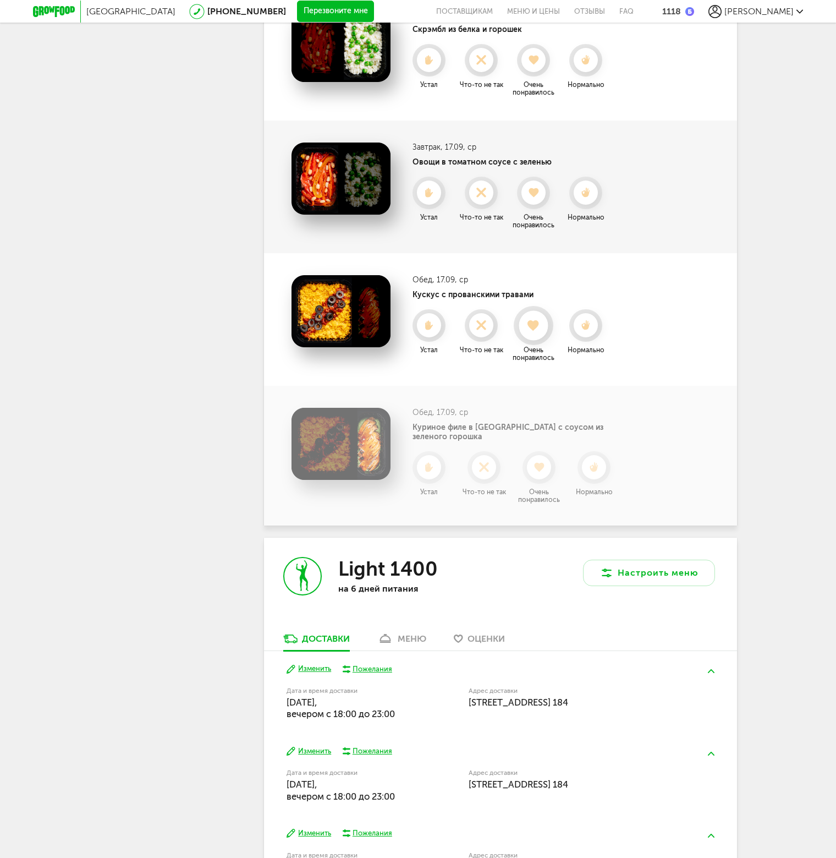
scroll to position [1808, 0]
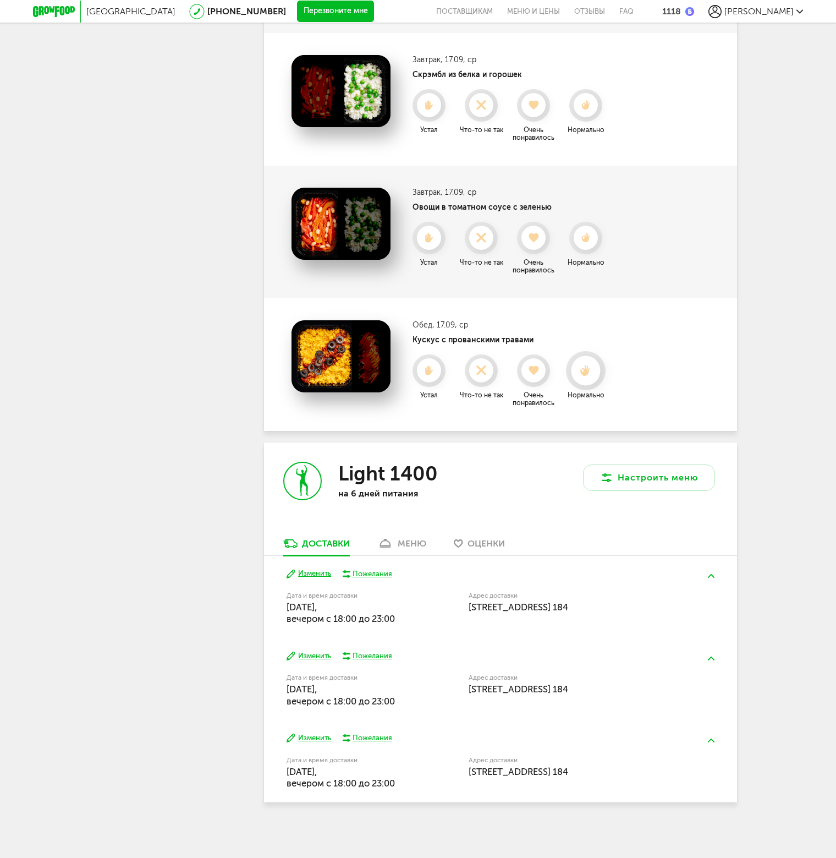
click at [580, 369] on icon at bounding box center [585, 371] width 29 height 12
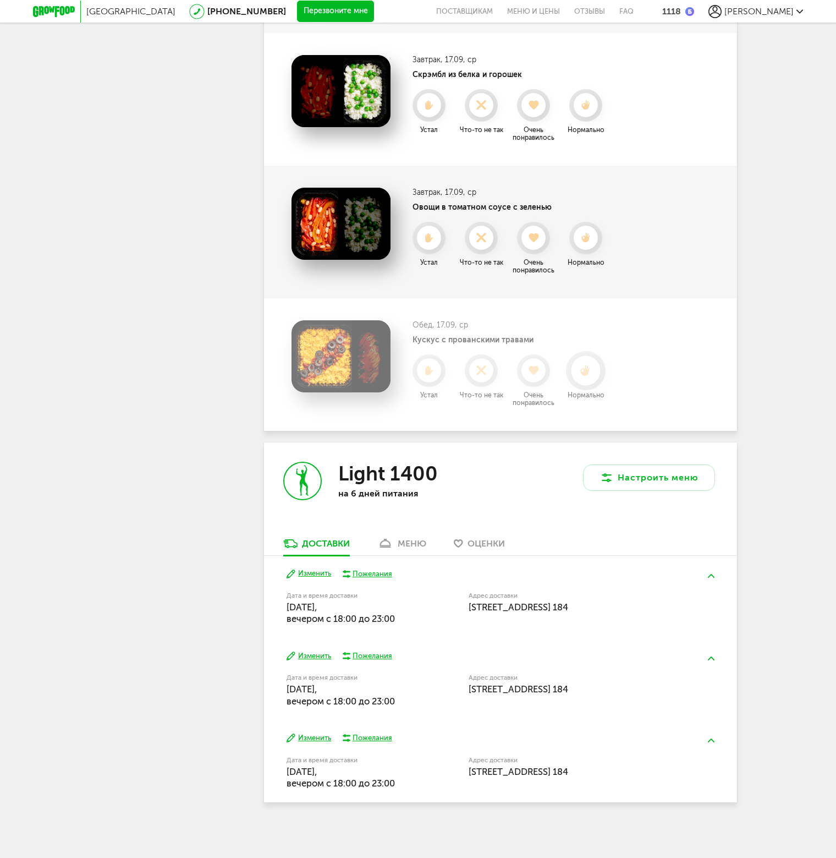
scroll to position [1675, 0]
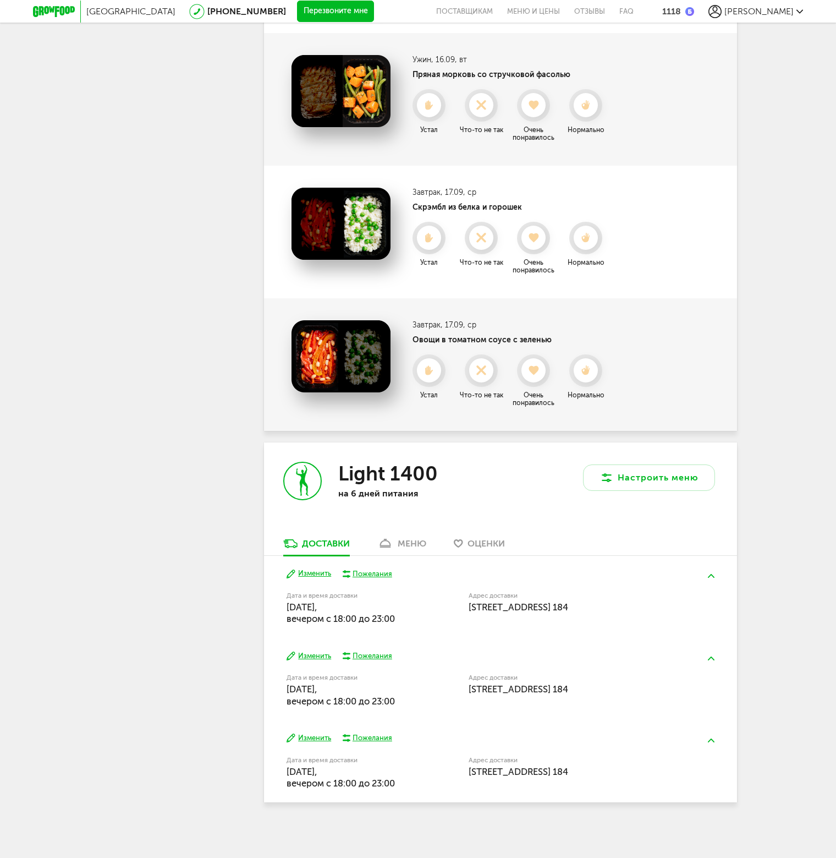
click at [580, 369] on icon at bounding box center [586, 370] width 24 height 10
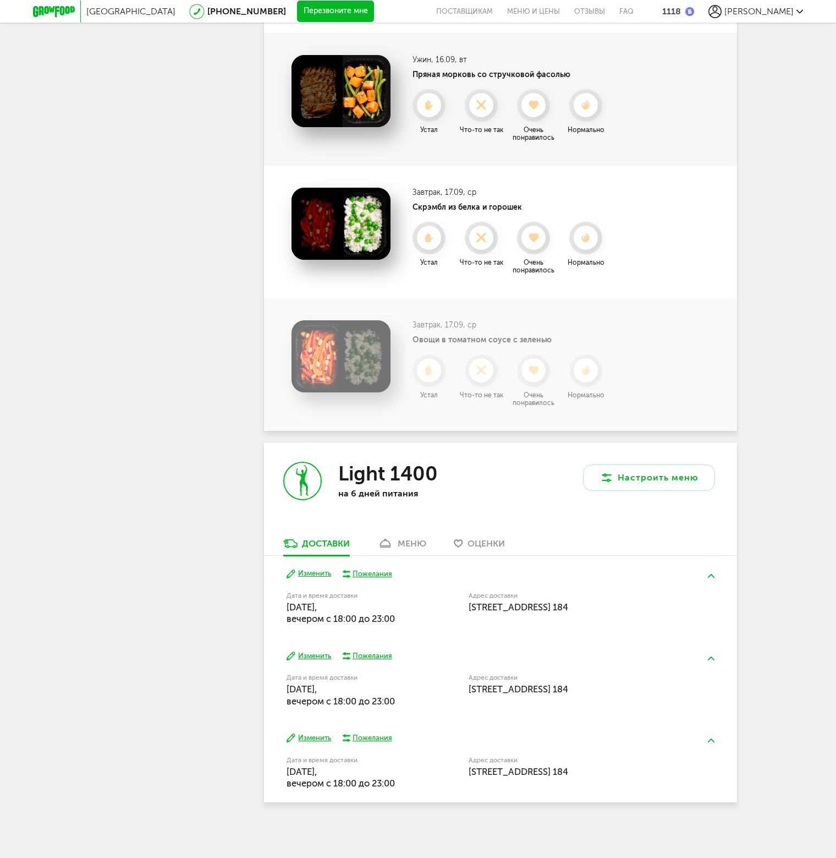
scroll to position [1542, 0]
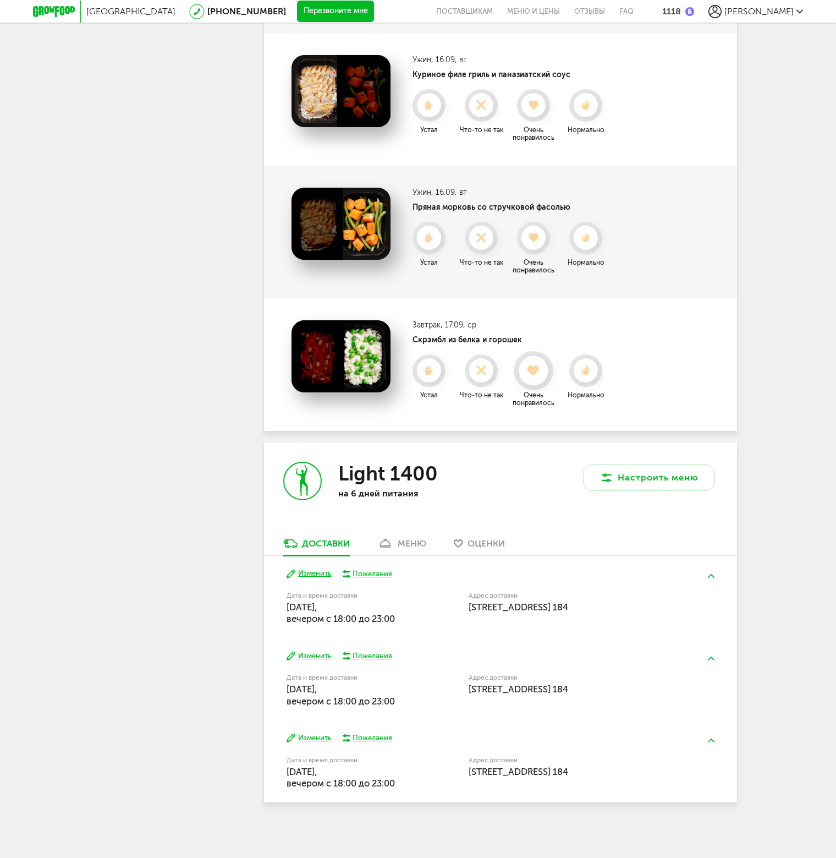
click at [535, 369] on use at bounding box center [534, 370] width 12 height 11
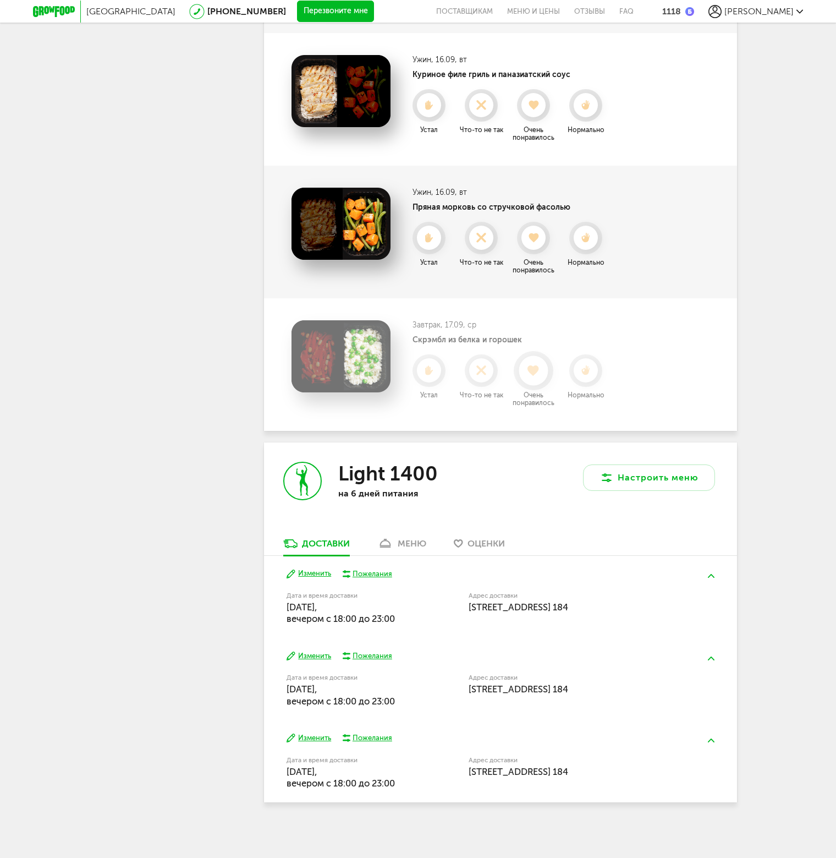
scroll to position [1410, 0]
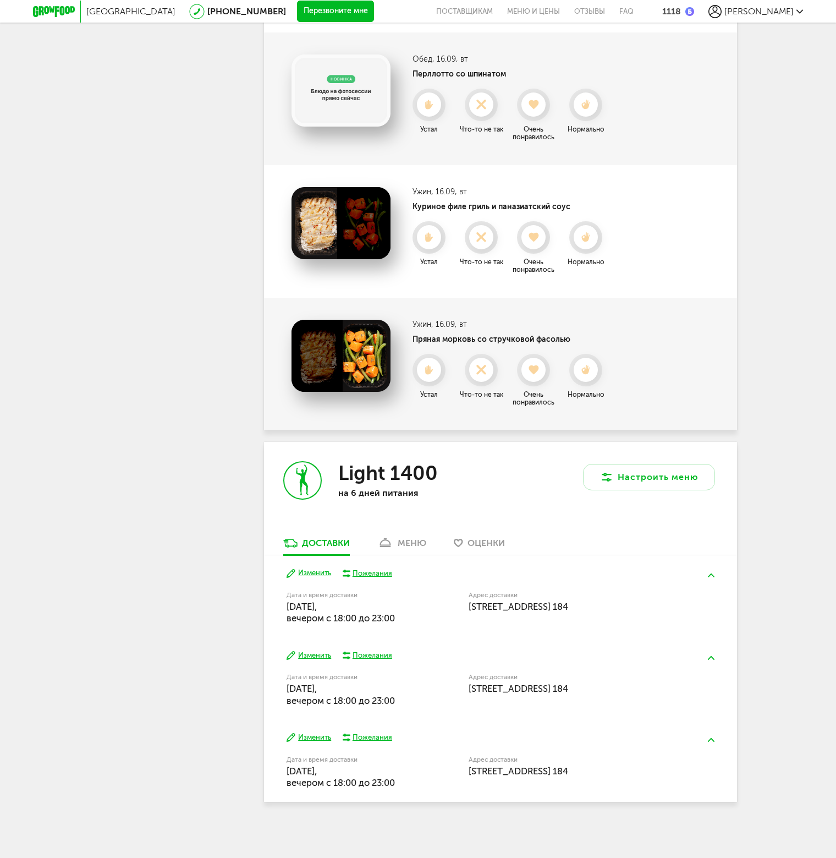
click at [535, 369] on use at bounding box center [534, 369] width 10 height 9
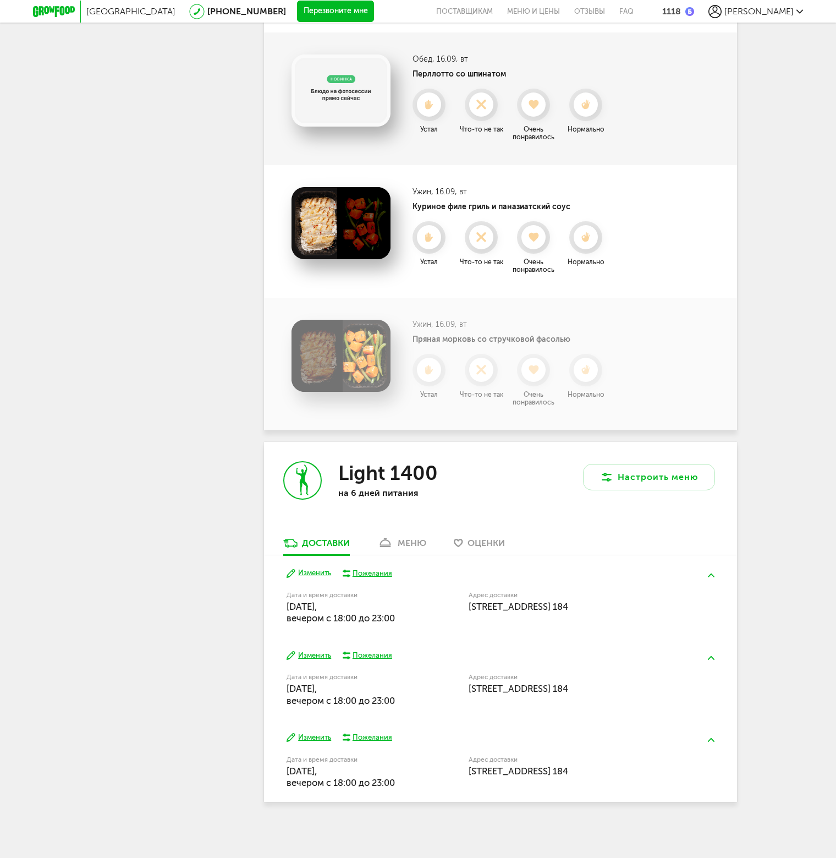
scroll to position [1277, 0]
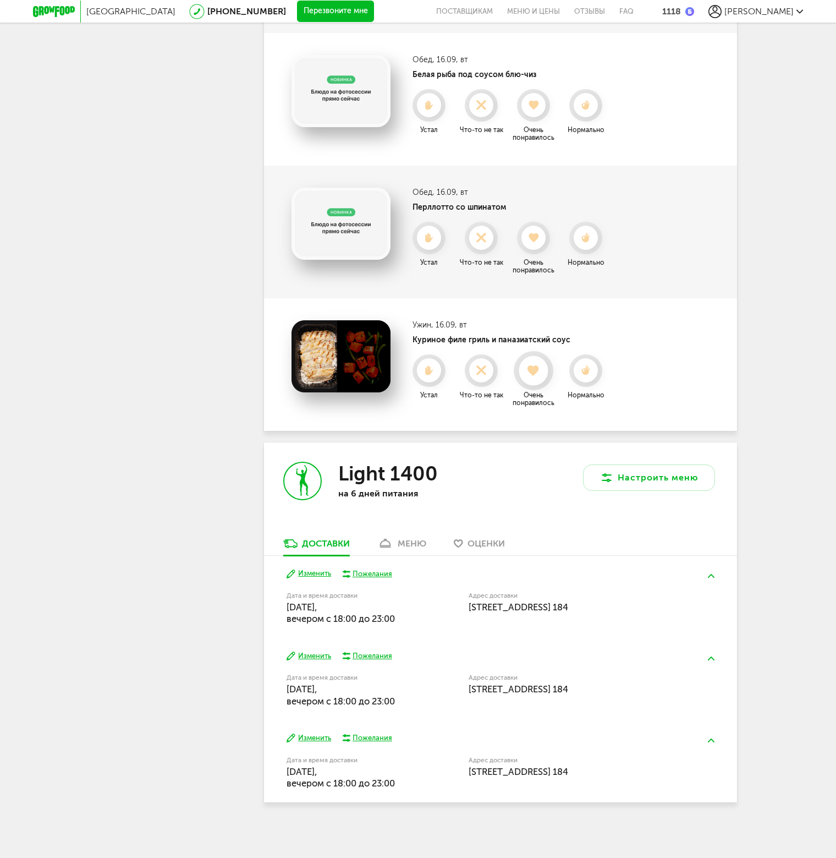
click at [531, 370] on use at bounding box center [534, 370] width 12 height 11
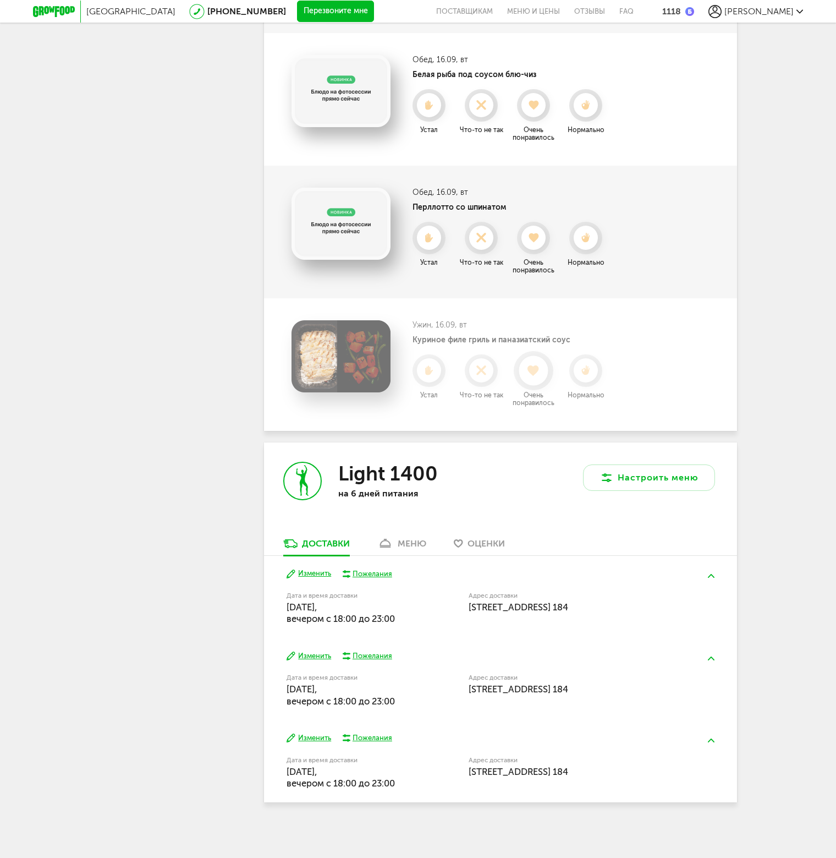
scroll to position [1145, 0]
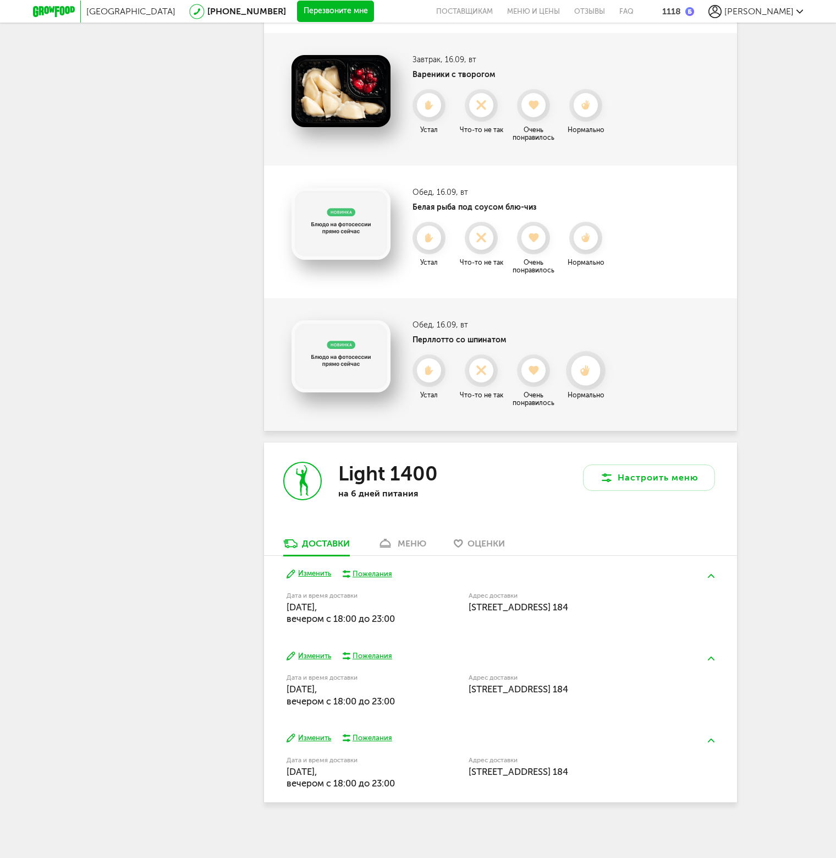
click at [579, 371] on icon at bounding box center [585, 371] width 29 height 12
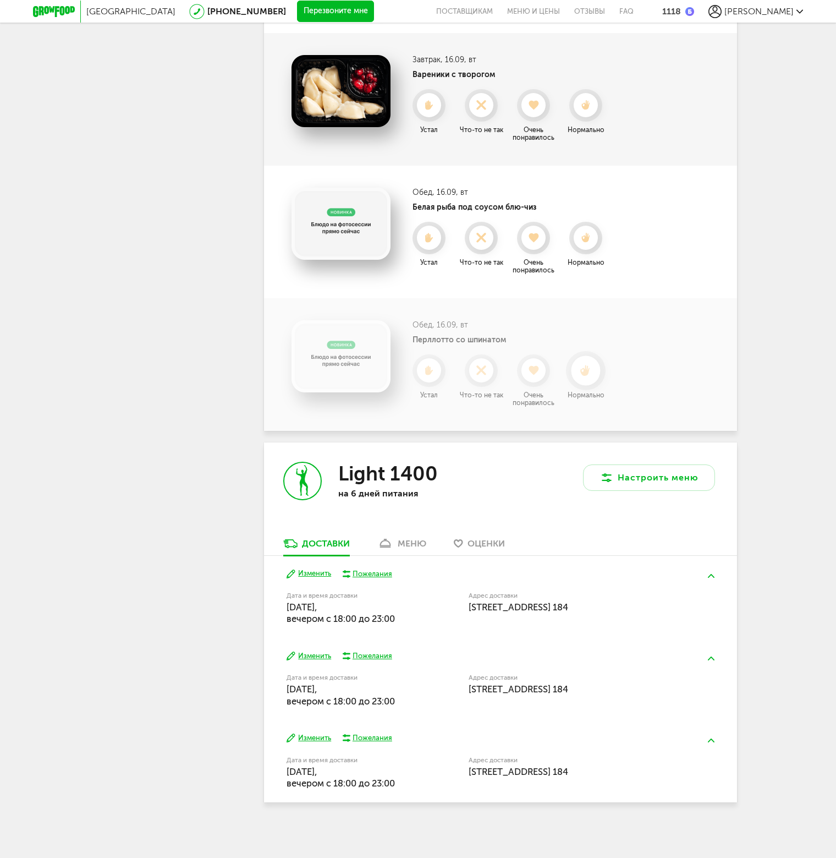
scroll to position [1012, 0]
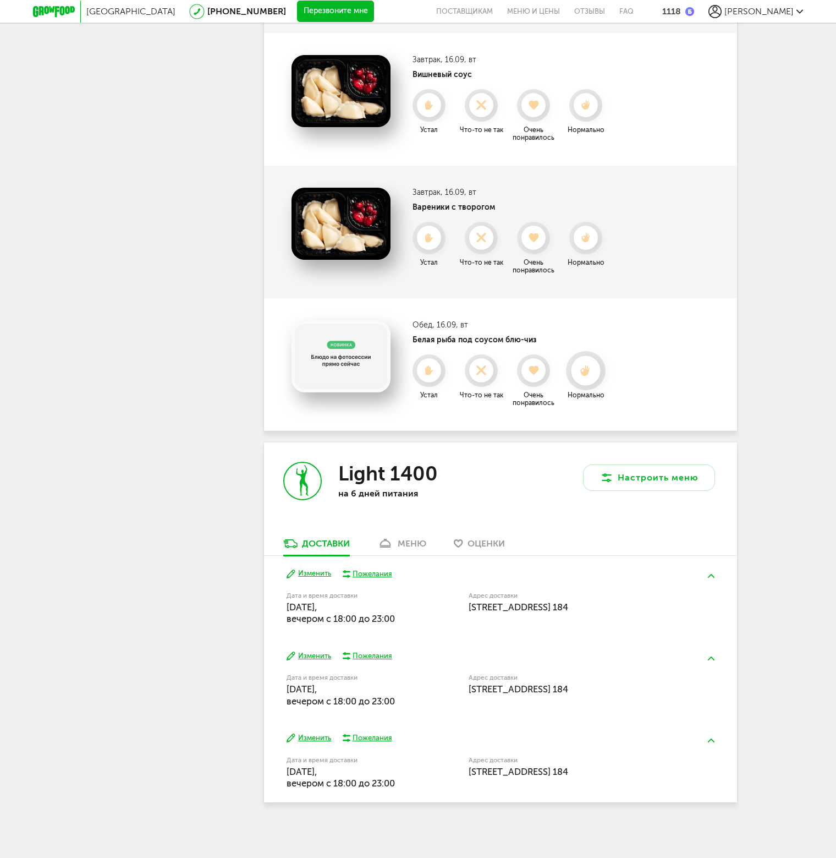
click at [584, 365] on icon at bounding box center [585, 371] width 29 height 12
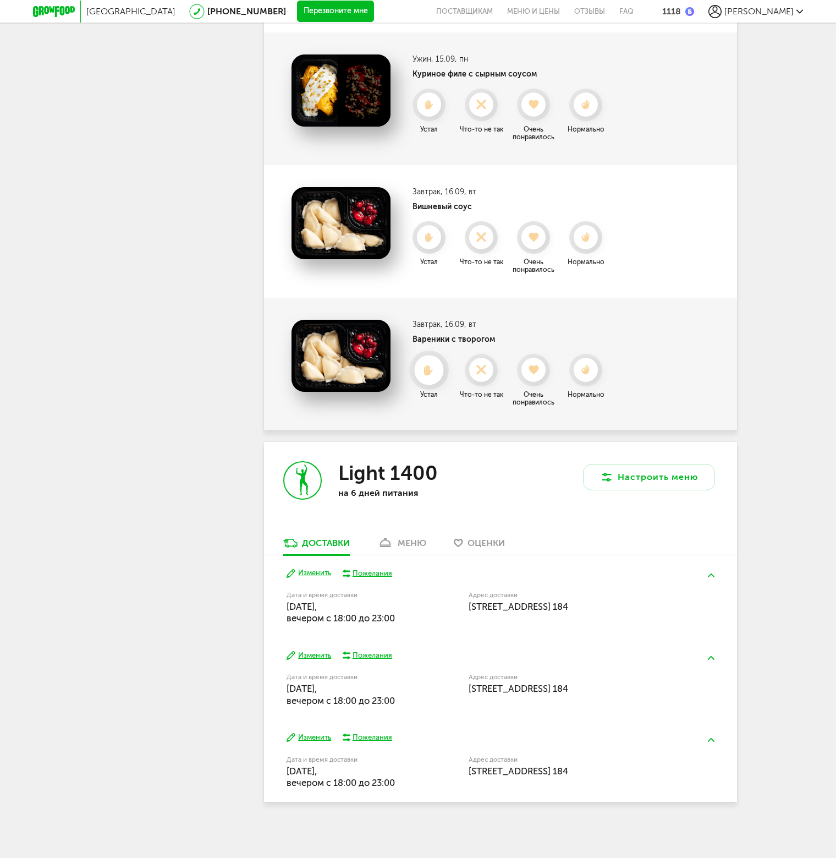
click at [430, 369] on use at bounding box center [429, 369] width 9 height 11
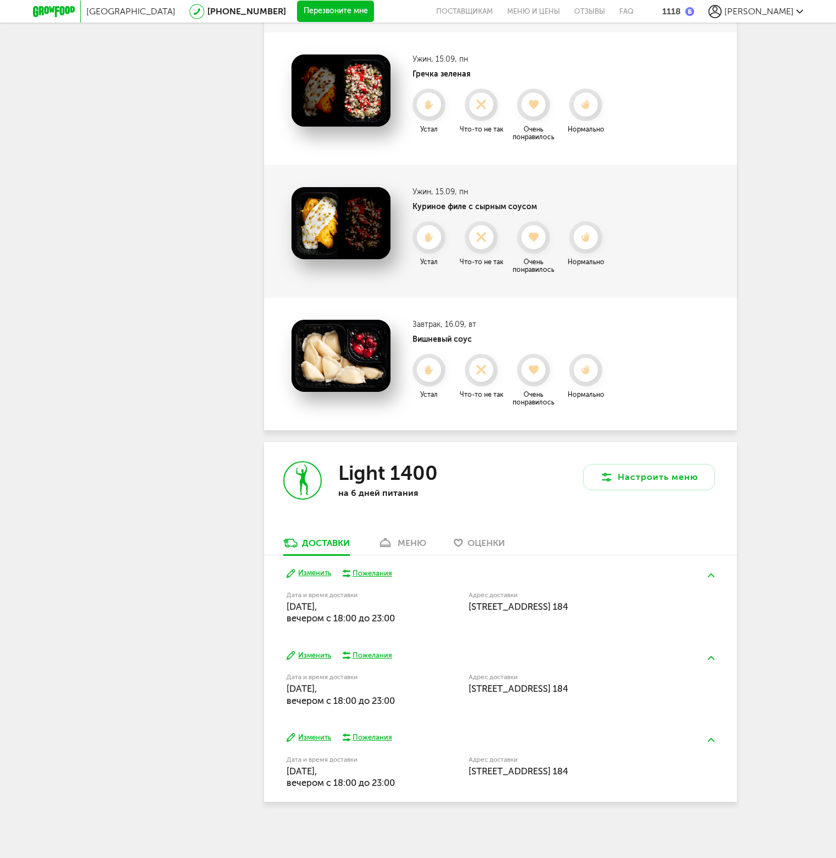
scroll to position [747, 0]
click at [431, 359] on div at bounding box center [428, 370] width 29 height 29
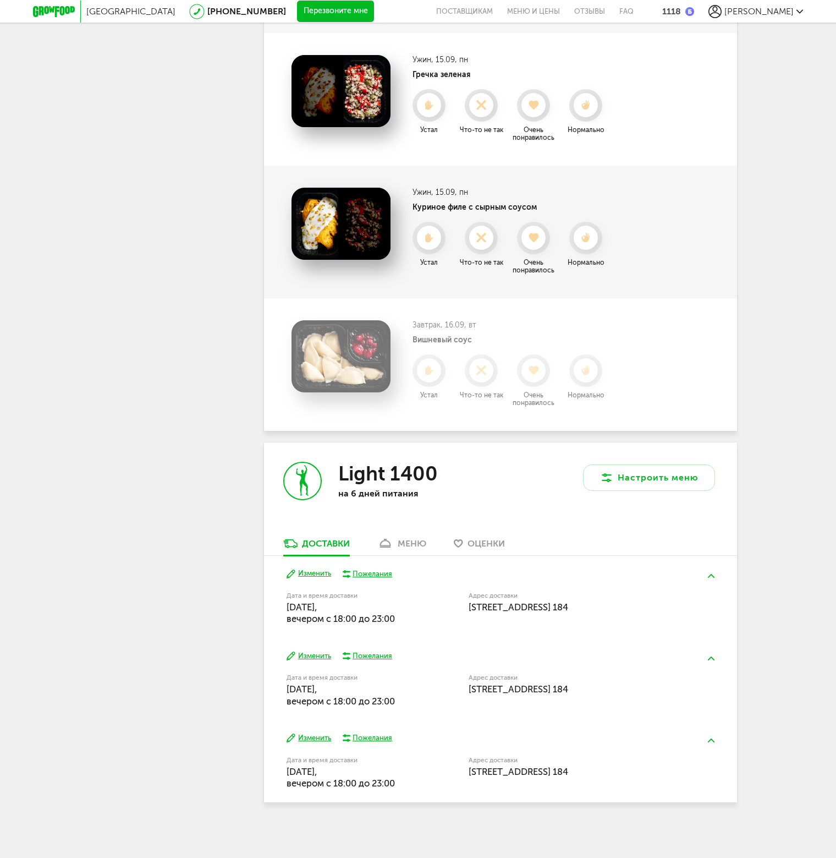
scroll to position [614, 0]
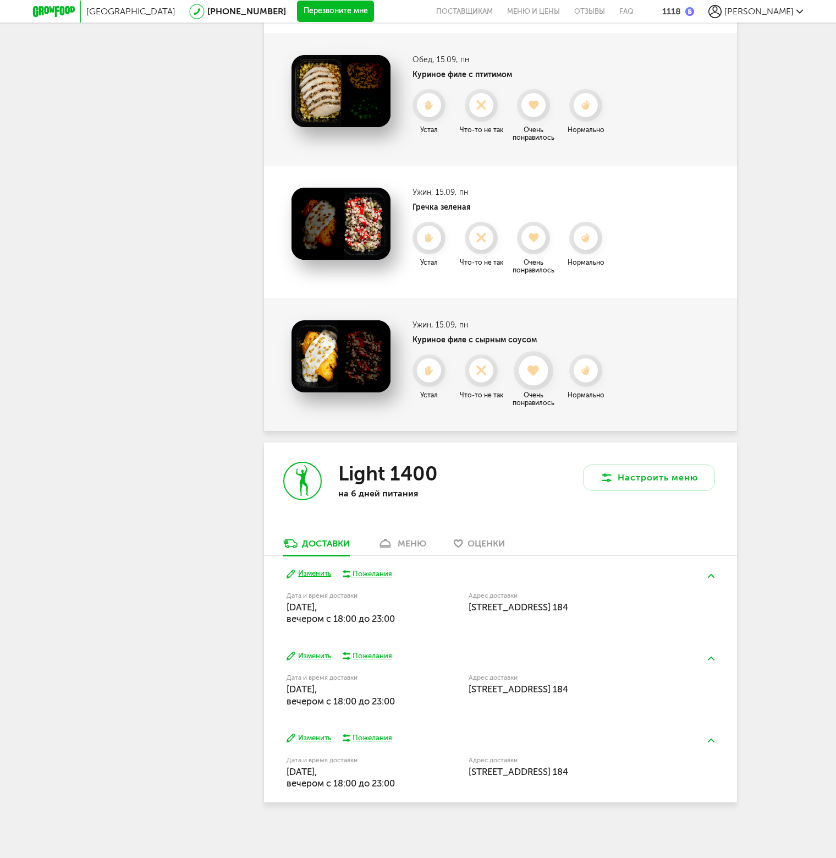
click at [541, 369] on icon at bounding box center [533, 371] width 29 height 12
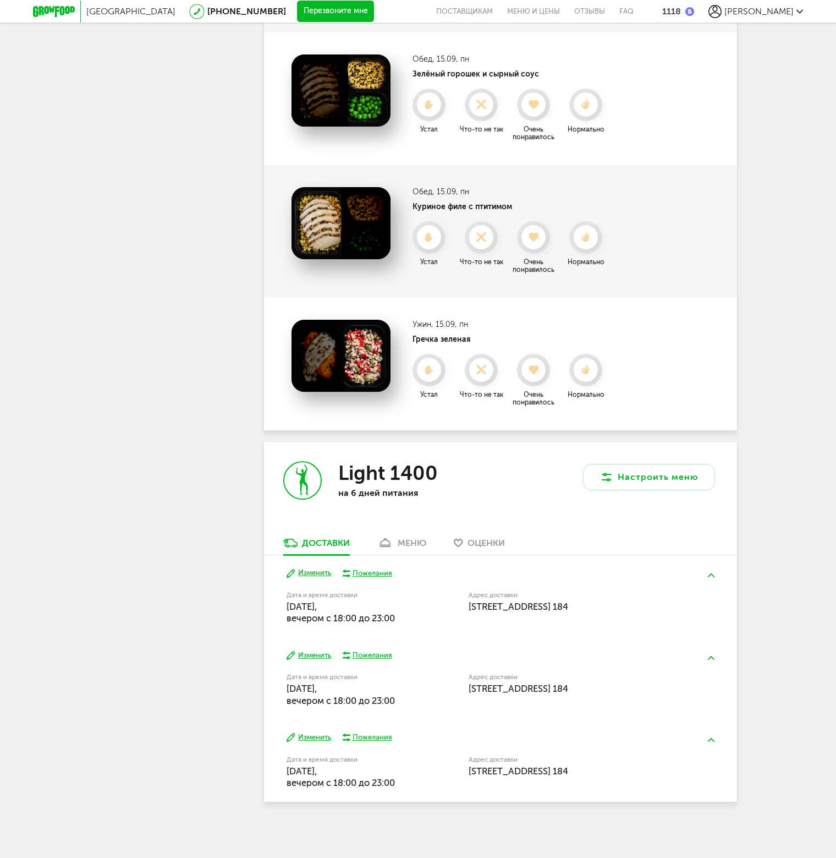
scroll to position [482, 0]
click at [537, 367] on use at bounding box center [534, 370] width 12 height 11
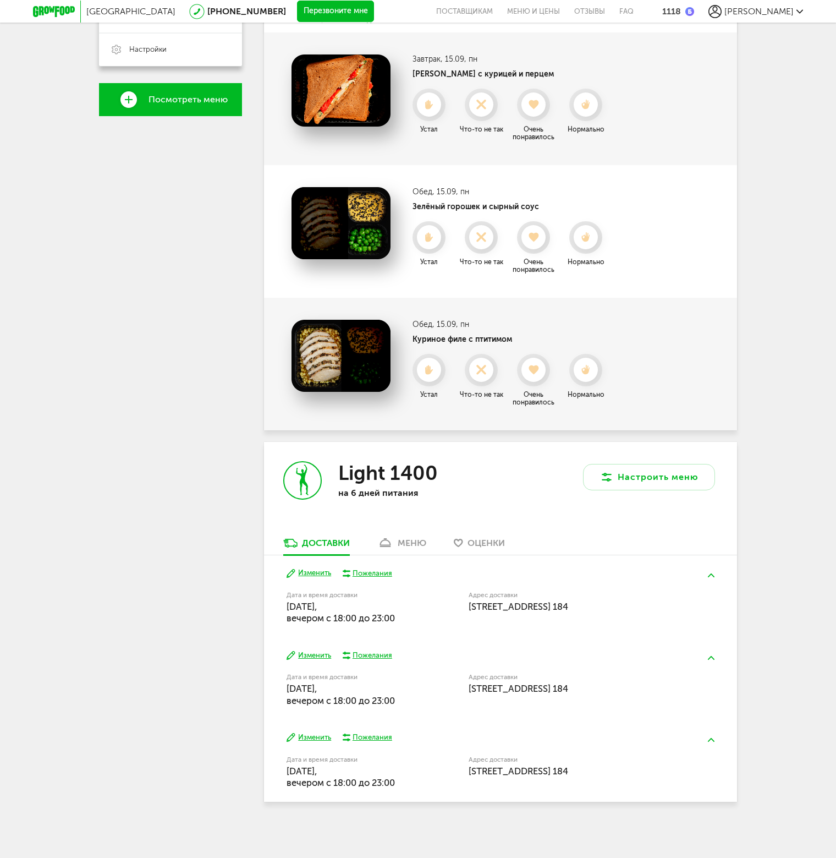
scroll to position [350, 0]
click at [537, 367] on use at bounding box center [534, 369] width 10 height 9
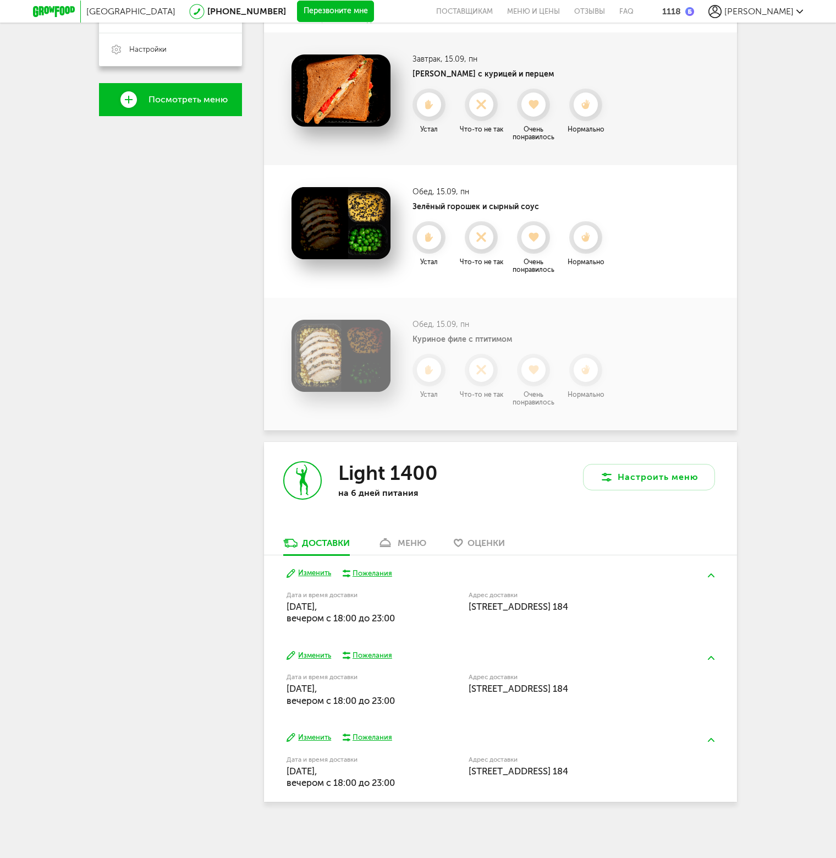
scroll to position [217, 0]
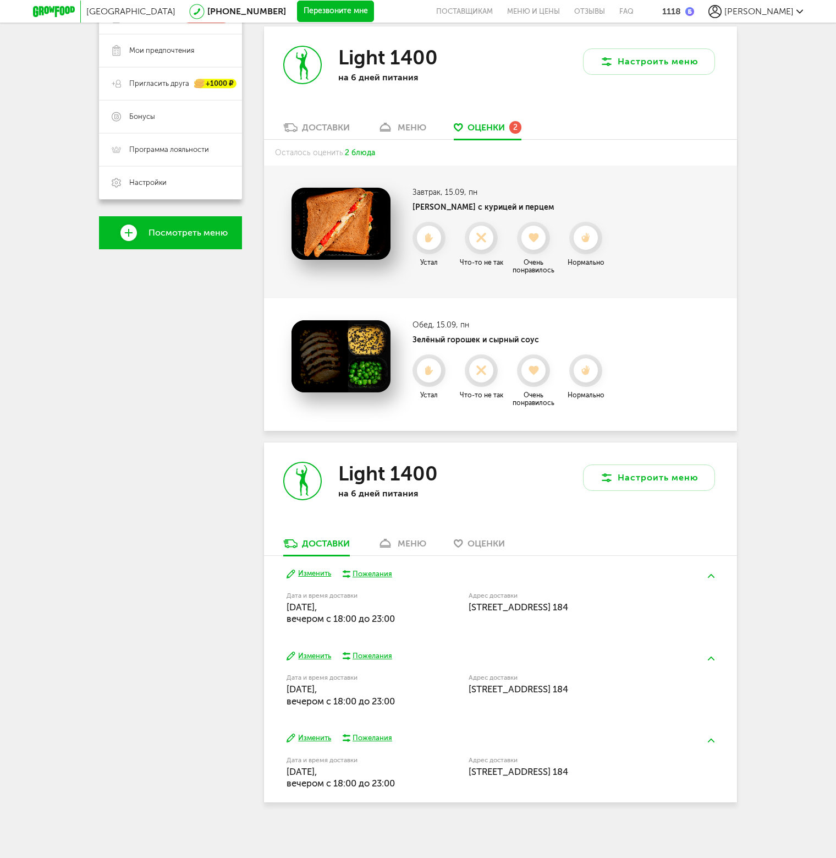
click at [537, 367] on use at bounding box center [534, 370] width 10 height 9
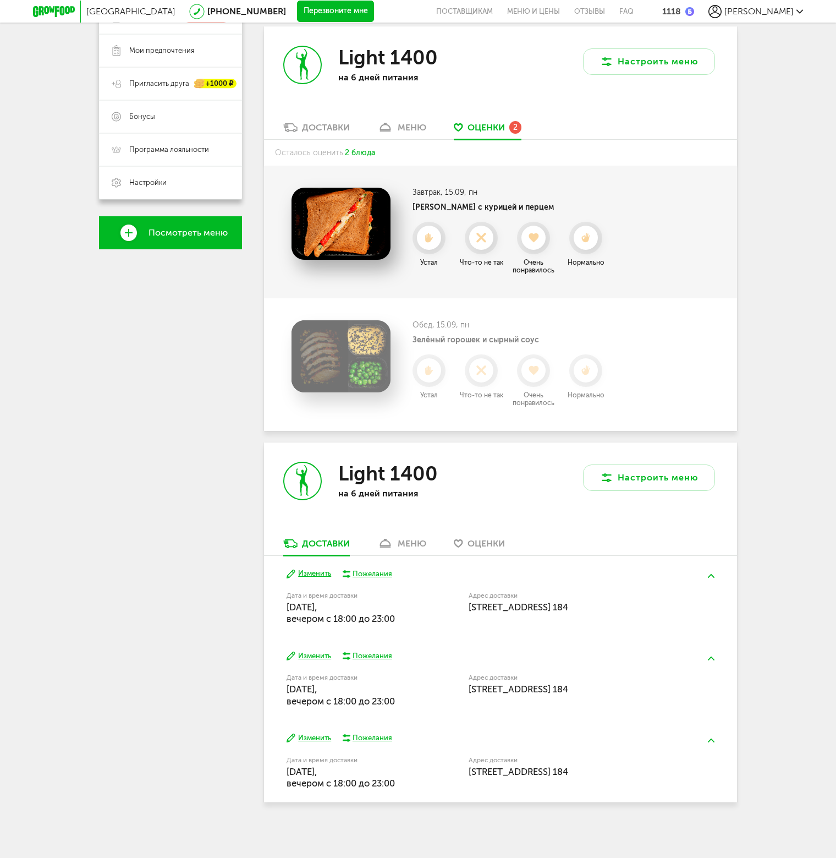
scroll to position [84, 0]
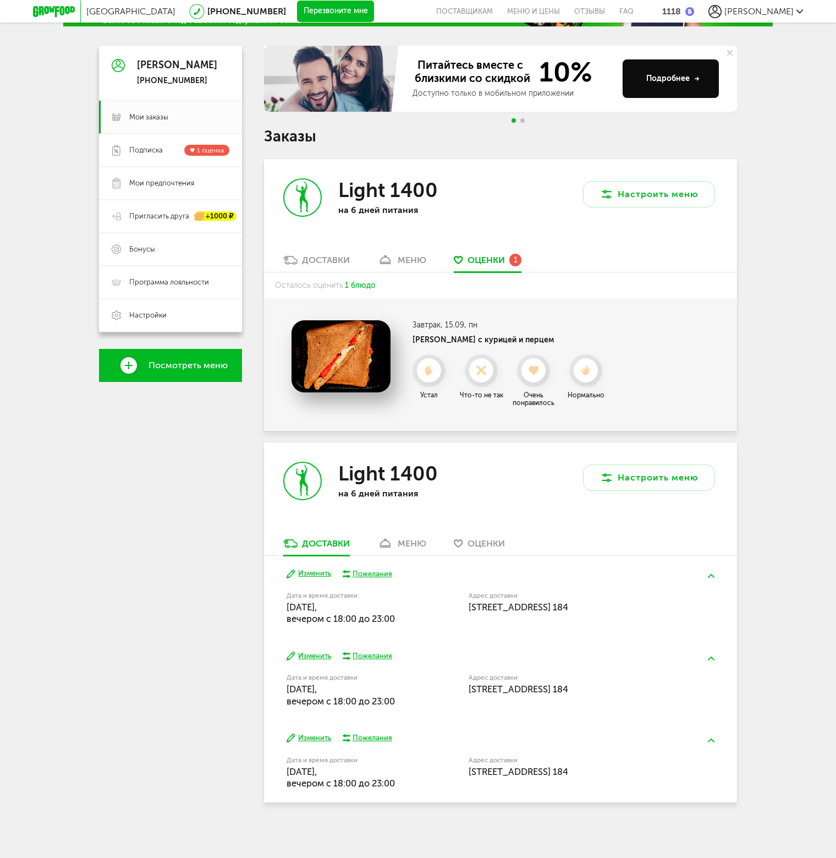
click at [534, 330] on div "Завтрак , 15.09, [PERSON_NAME] с курицей и перцем Нормально Что-то не так Устал…" at bounding box center [512, 363] width 198 height 87
click at [532, 354] on div at bounding box center [534, 370] width 40 height 39
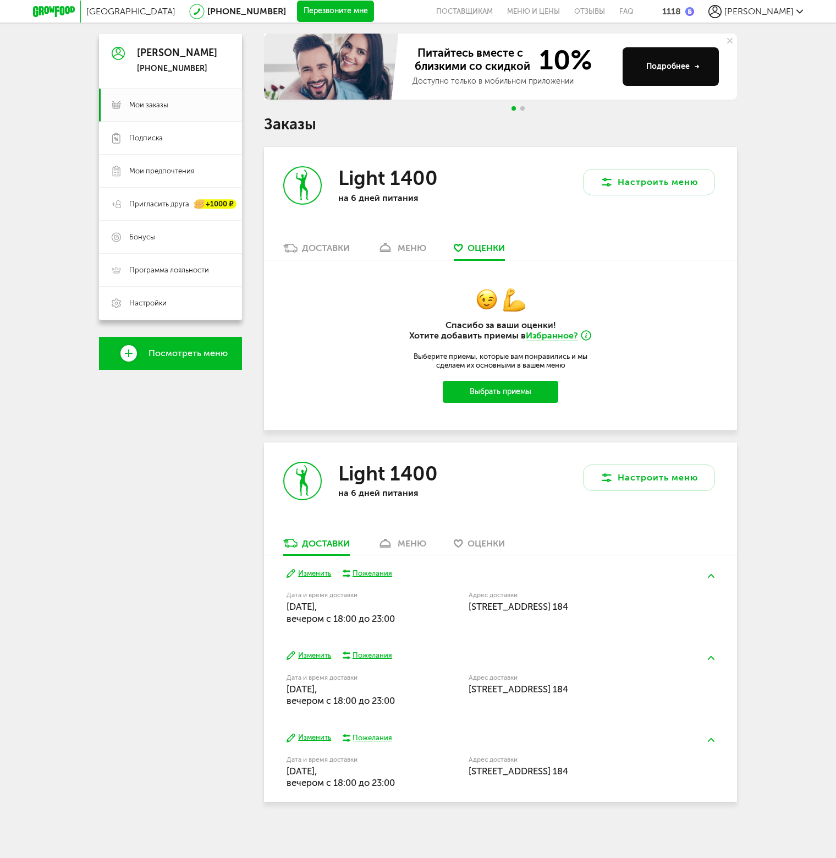
scroll to position [0, 0]
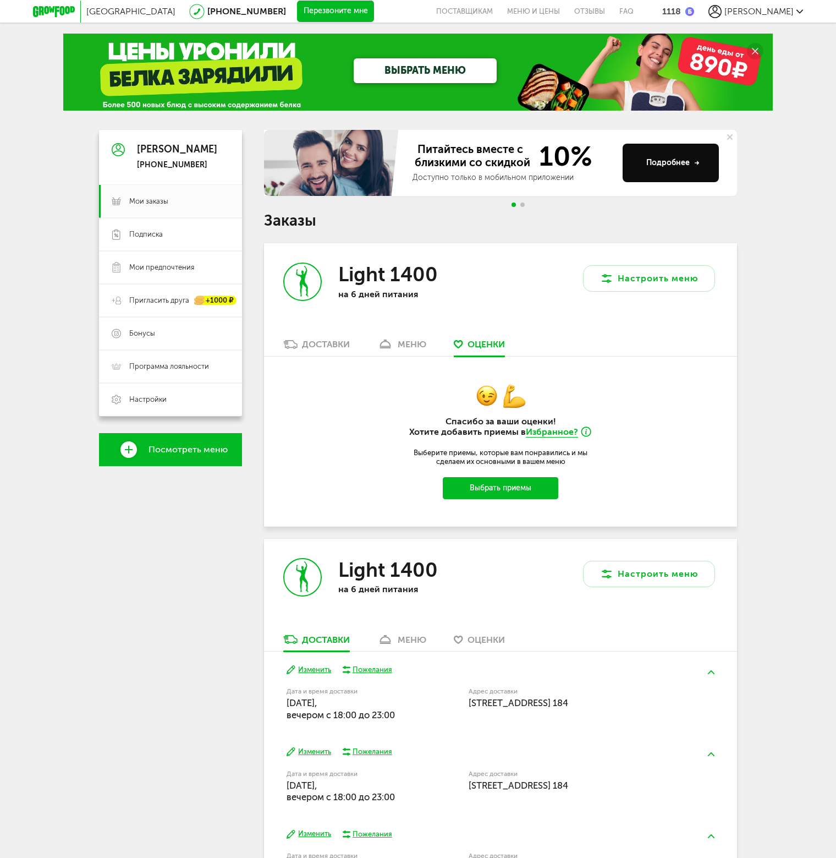
click at [143, 9] on span "[GEOGRAPHIC_DATA]" at bounding box center [130, 11] width 89 height 10
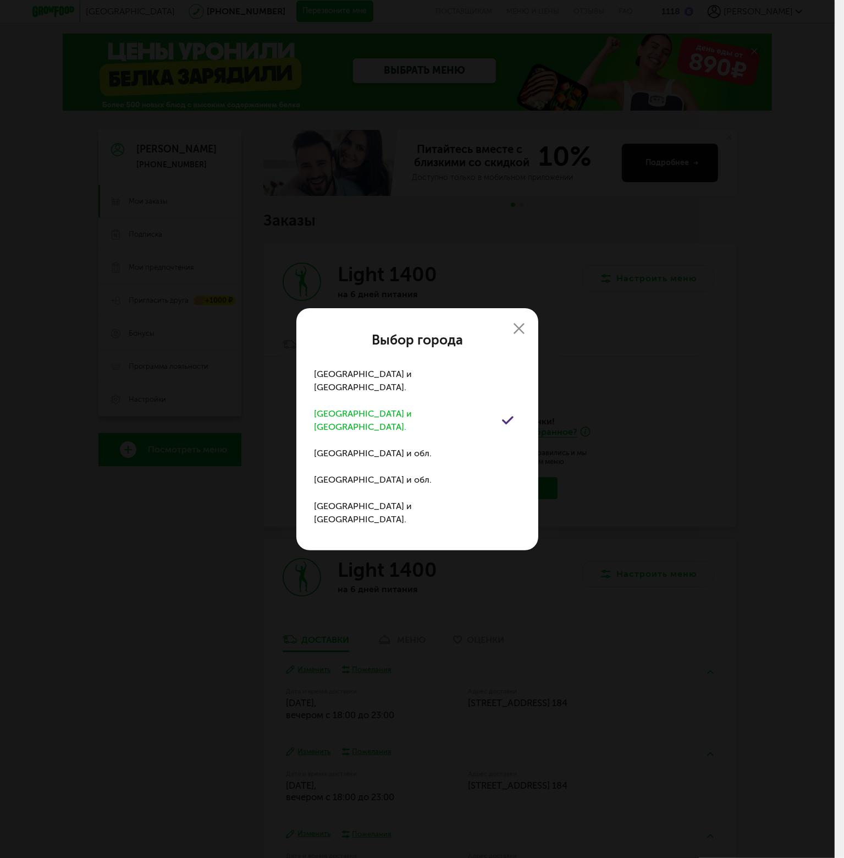
click at [521, 334] on use at bounding box center [519, 328] width 11 height 11
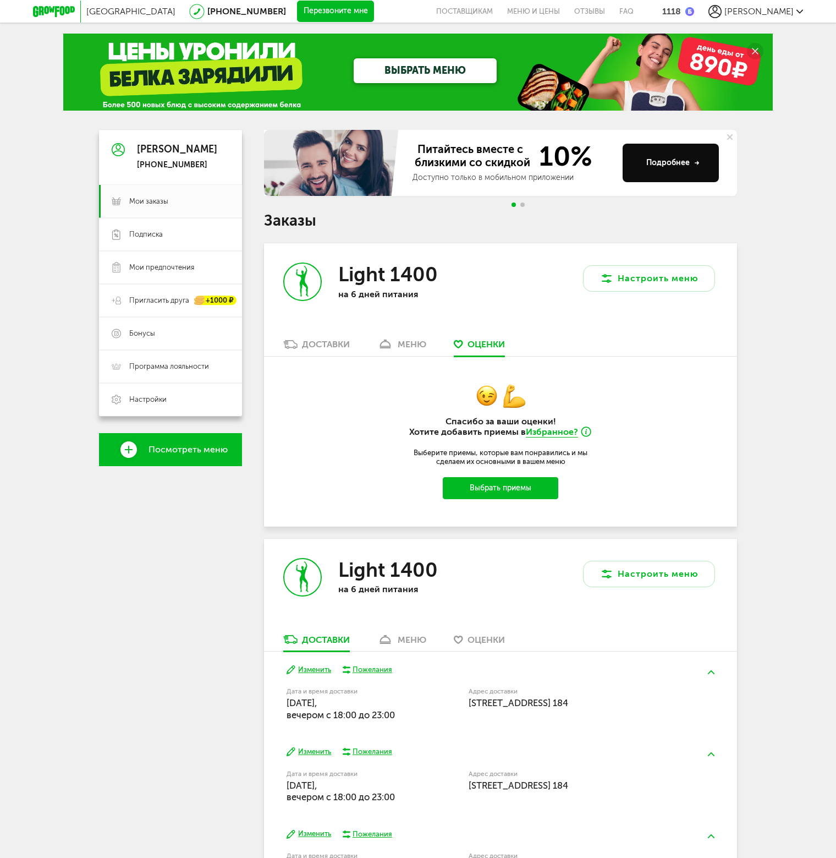
scroll to position [96, 0]
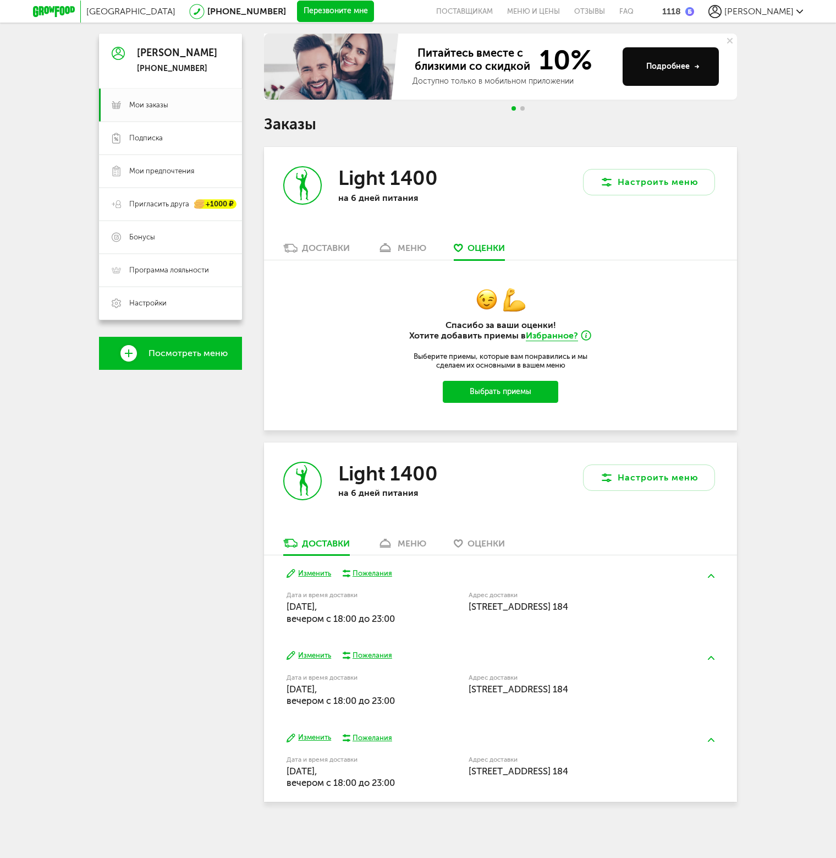
click at [59, 8] on icon at bounding box center [54, 11] width 42 height 11
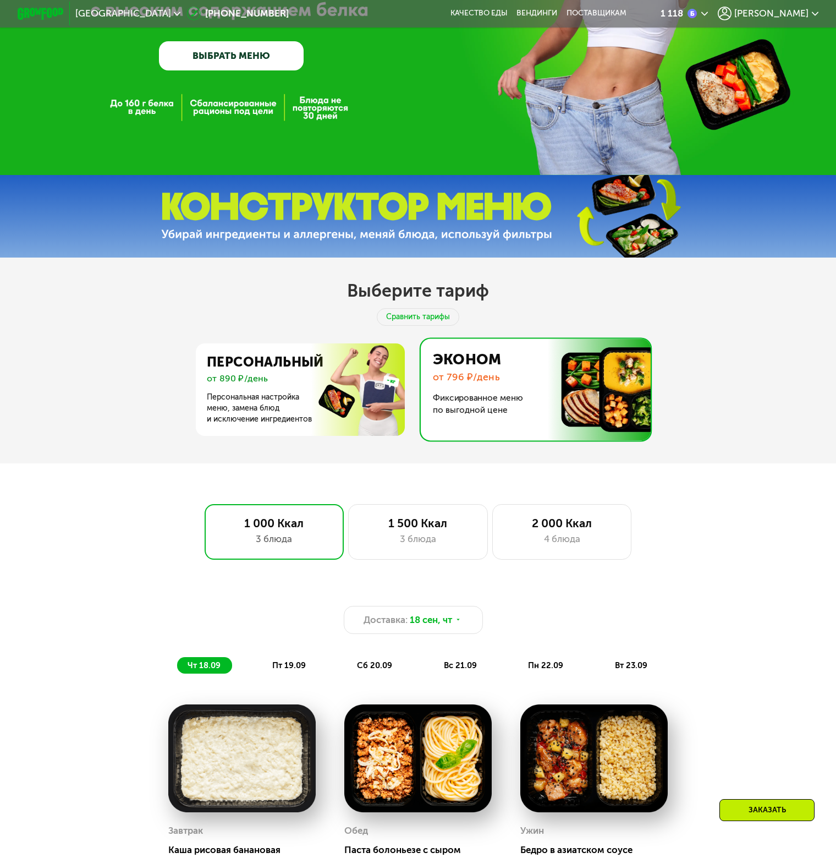
scroll to position [330, 0]
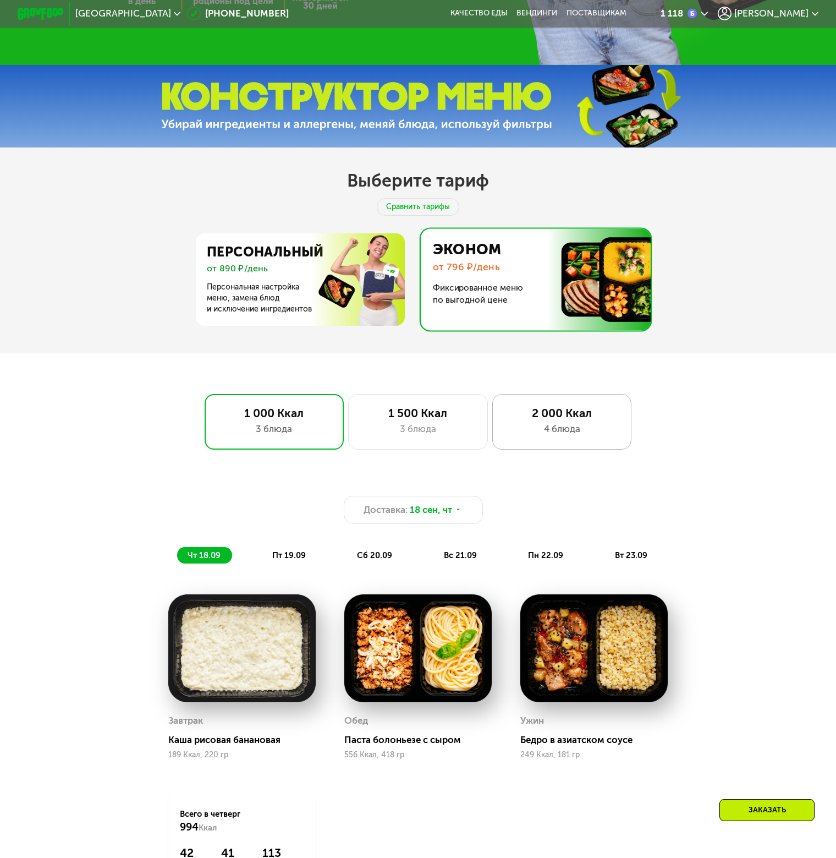
click at [536, 419] on div "2 000 Ккал" at bounding box center [561, 413] width 115 height 14
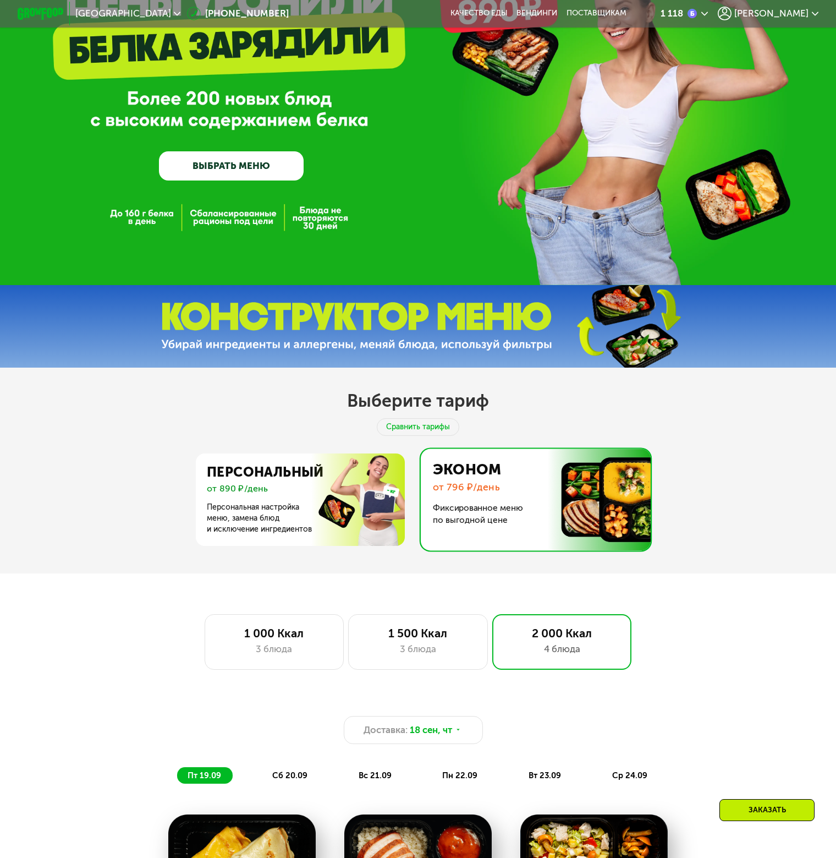
scroll to position [0, 0]
